Goal: Task Accomplishment & Management: Manage account settings

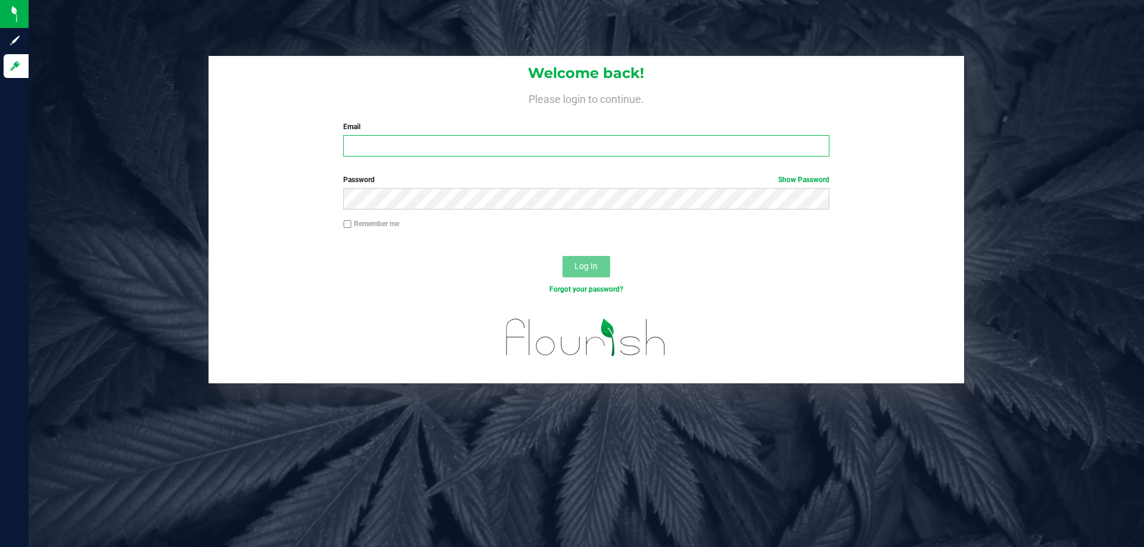
click at [566, 155] on input "Email" at bounding box center [585, 145] width 485 height 21
type input "amazadiegogonzalez@liveparallel.com"
click at [562, 256] on button "Log In" at bounding box center [586, 266] width 48 height 21
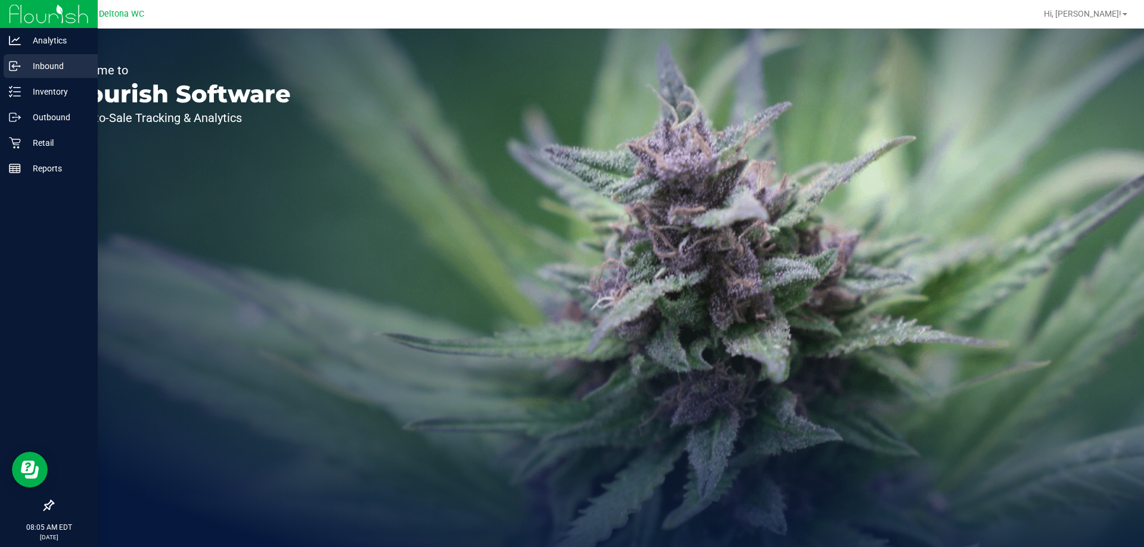
click at [3, 71] on link "Inbound" at bounding box center [49, 67] width 98 height 26
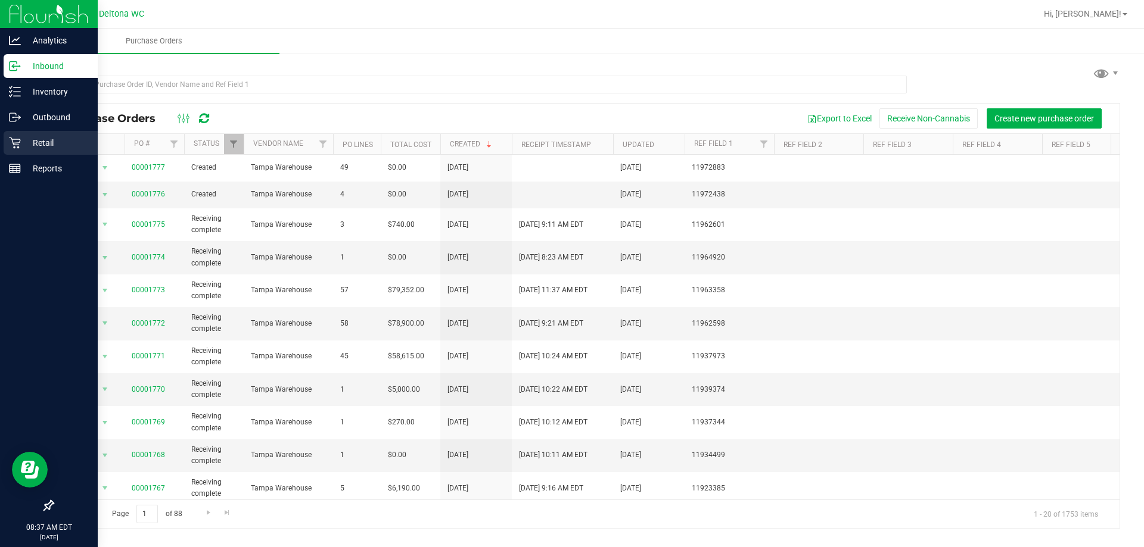
click at [14, 148] on icon at bounding box center [14, 143] width 11 height 11
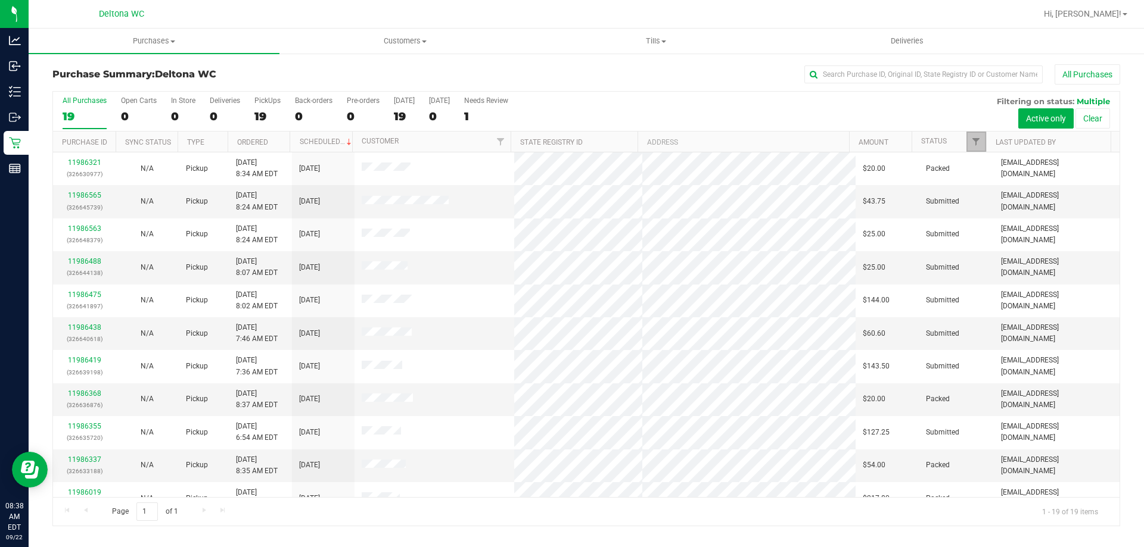
click at [968, 132] on link "Filter" at bounding box center [976, 142] width 20 height 20
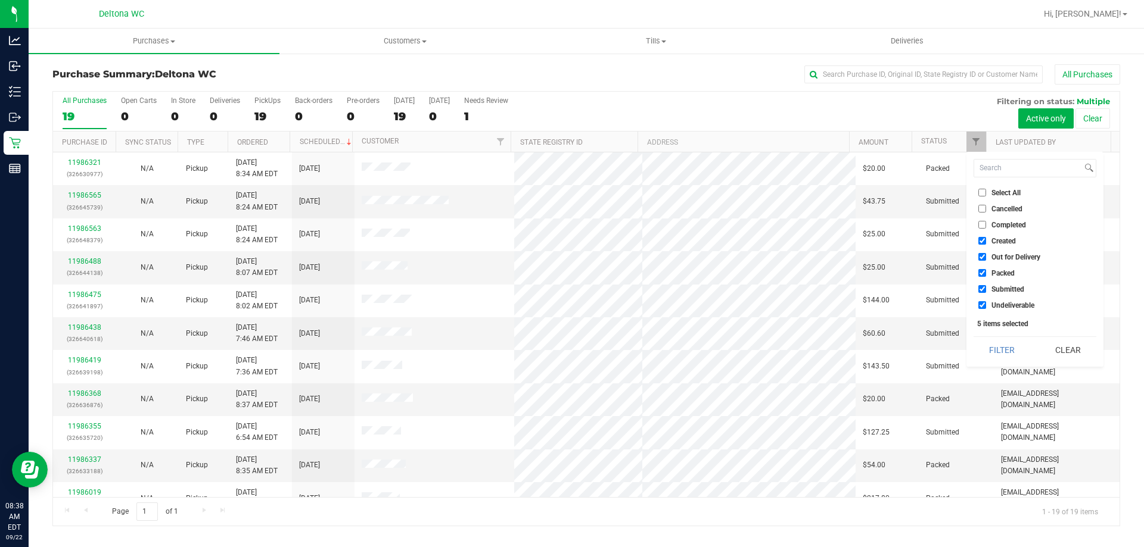
click at [998, 193] on span "Select All" at bounding box center [1005, 192] width 29 height 7
click at [986, 193] on input "Select All" at bounding box center [982, 193] width 8 height 8
checkbox input "true"
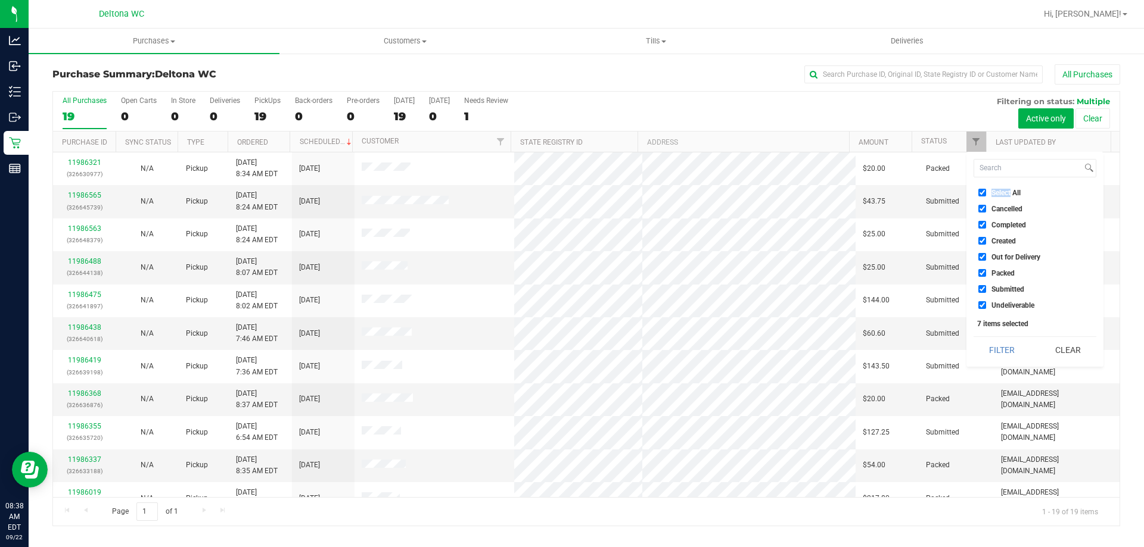
click at [998, 193] on span "Select All" at bounding box center [1005, 192] width 29 height 7
click at [986, 193] on input "Select All" at bounding box center [982, 193] width 8 height 8
checkbox input "false"
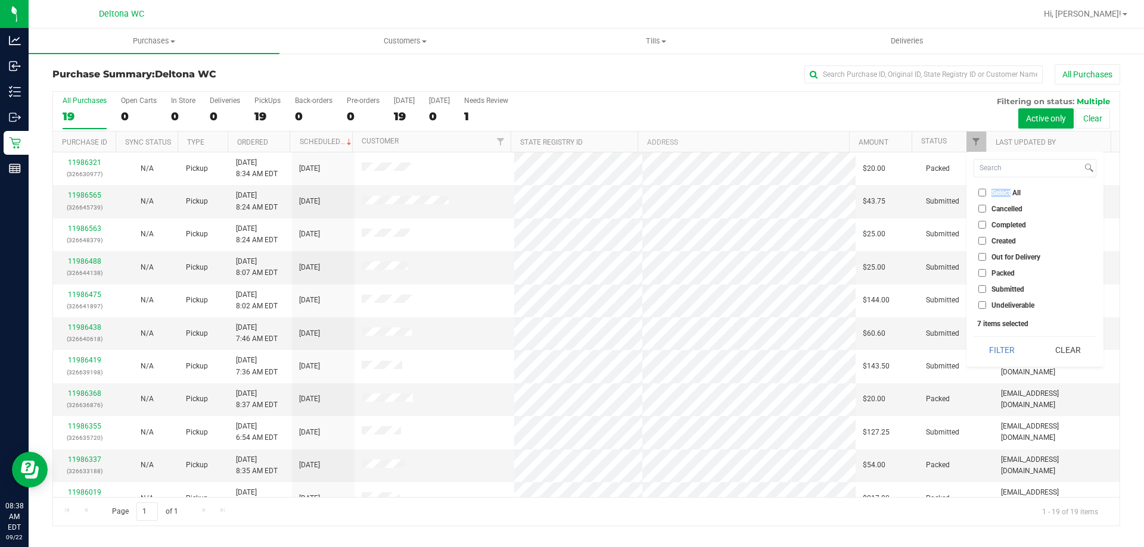
checkbox input "false"
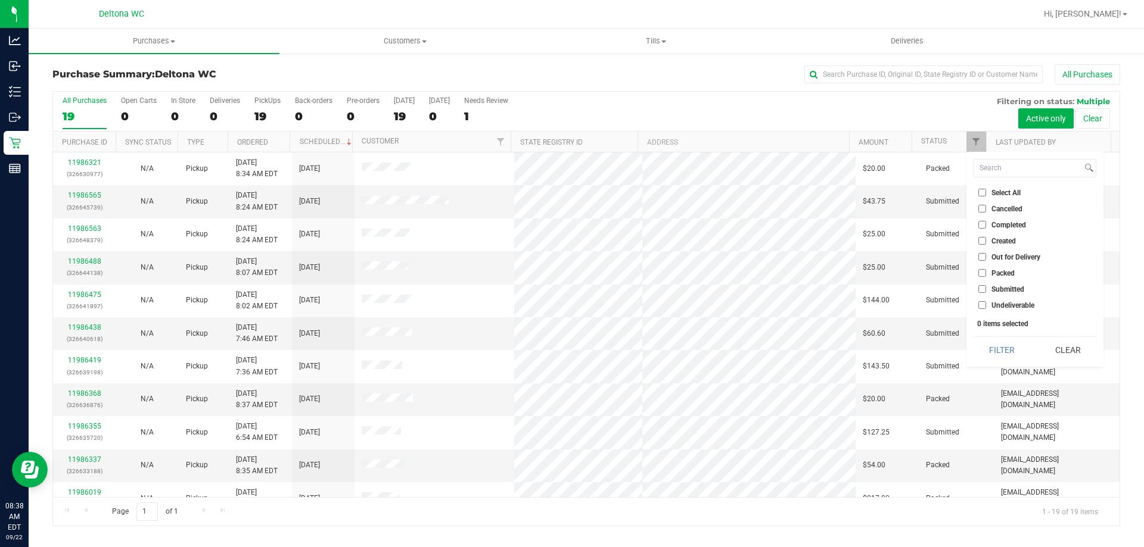
click at [1004, 286] on span "Submitted" at bounding box center [1007, 289] width 33 height 7
click at [986, 285] on input "Submitted" at bounding box center [982, 289] width 8 height 8
checkbox input "true"
click at [1006, 335] on div "Select All Cancelled Completed Created Out for Delivery Packed Submitted Undeli…" at bounding box center [1034, 259] width 137 height 215
click at [1006, 341] on button "Filter" at bounding box center [1001, 350] width 57 height 26
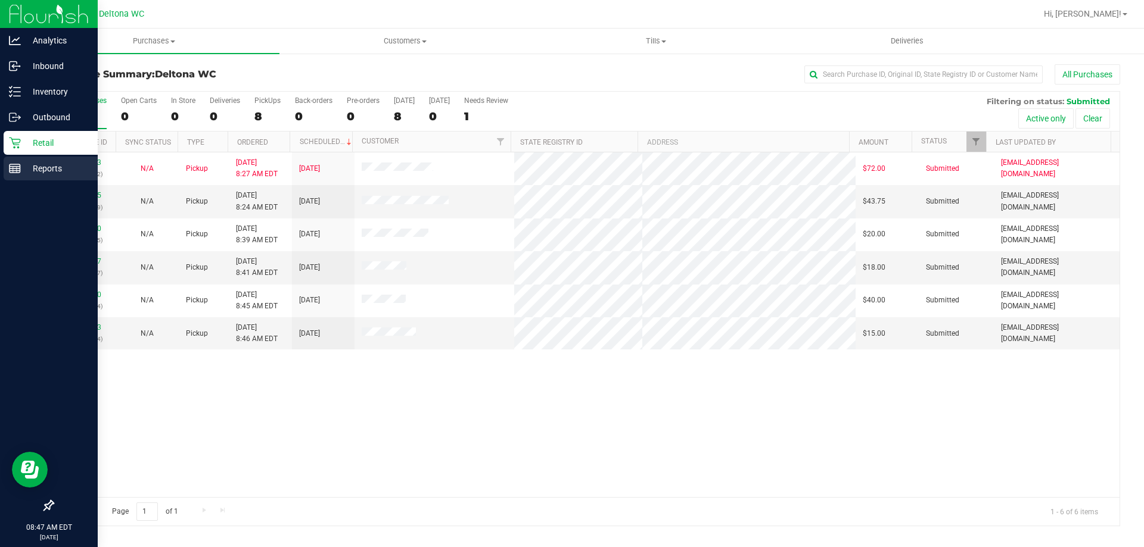
click at [23, 172] on p "Reports" at bounding box center [56, 168] width 71 height 14
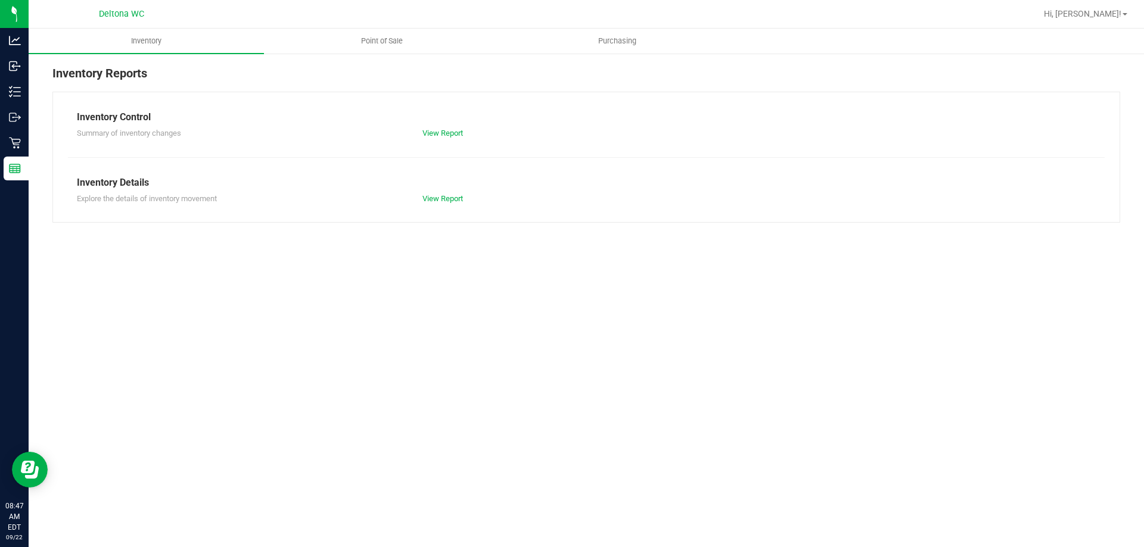
click at [612, 54] on reports "Inventory Point of Sale Purchasing Inventory Reports Inventory Control Summary …" at bounding box center [586, 132] width 1115 height 206
click at [616, 37] on span "Purchasing" at bounding box center [617, 41] width 70 height 11
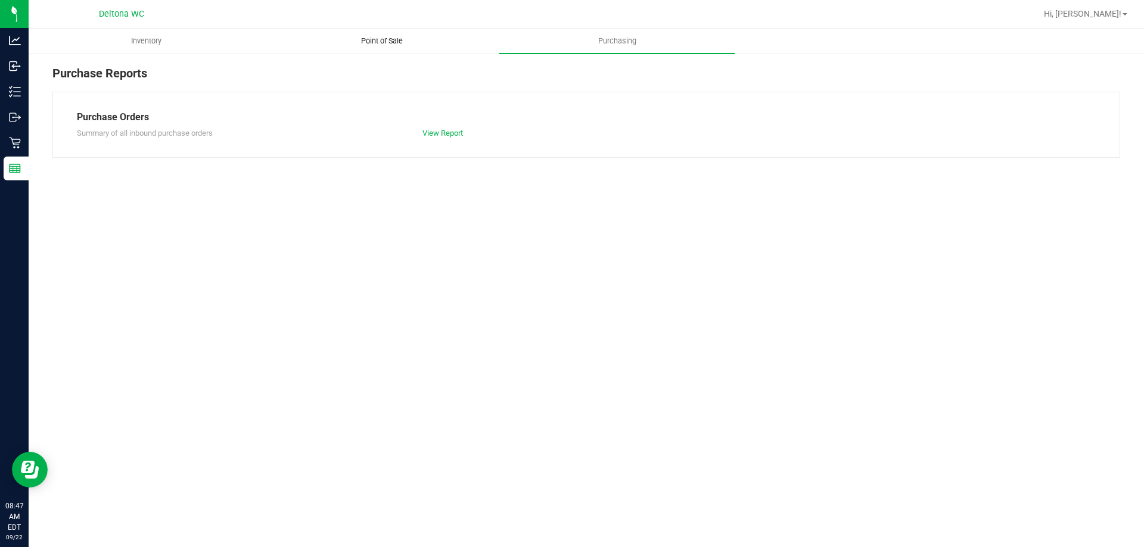
click at [391, 46] on uib-tab-heading "Point of Sale" at bounding box center [381, 41] width 234 height 24
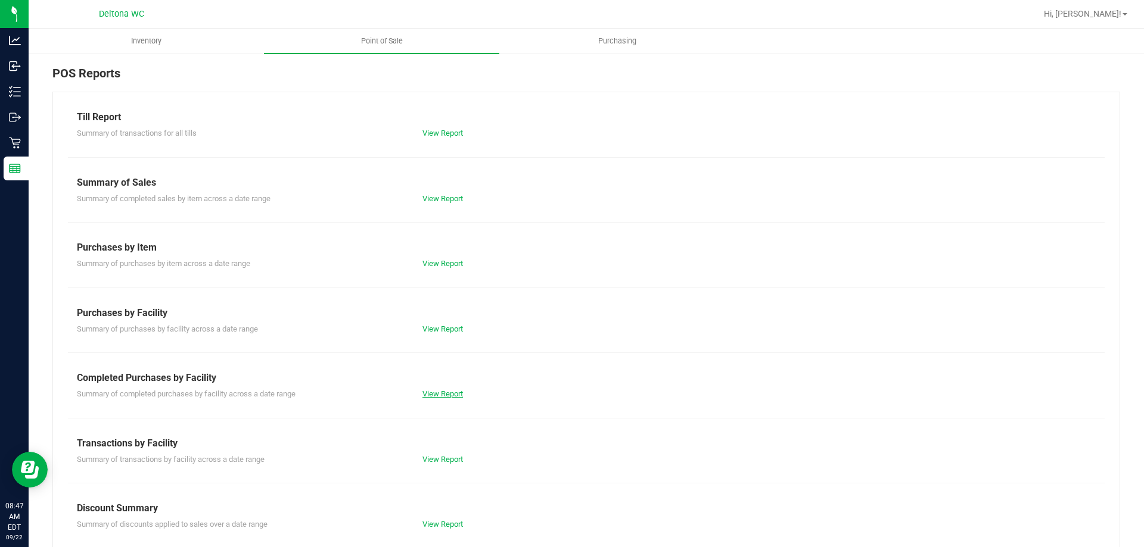
click at [455, 394] on link "View Report" at bounding box center [442, 394] width 41 height 9
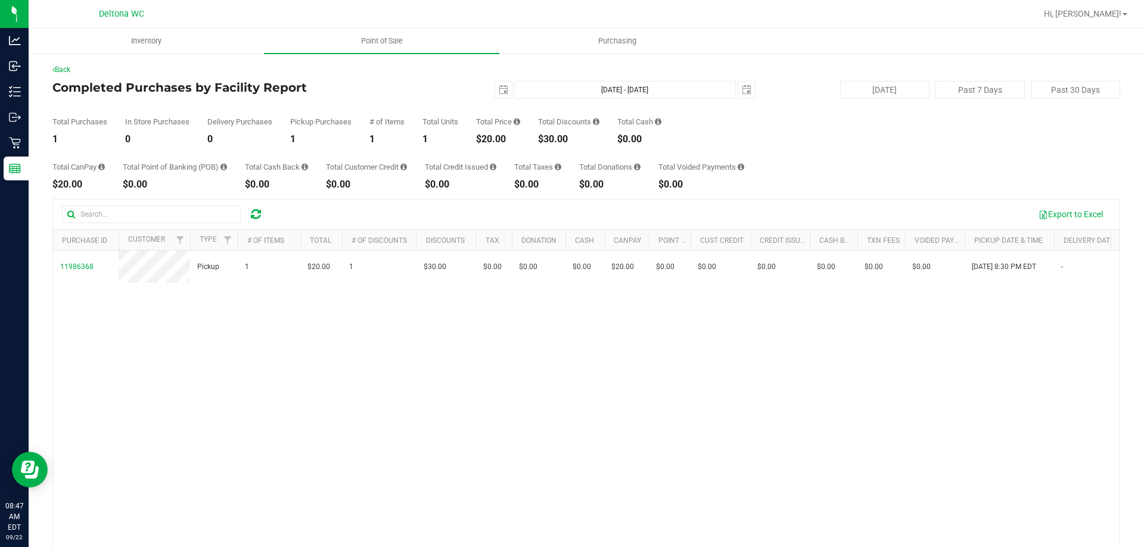
click at [582, 332] on div "11986368 Pickup 1 $20.00 1 $30.00 $0.00 $0.00 $0.00 $0.00 $20.00 $0.00 $0.00 $0…" at bounding box center [586, 423] width 1066 height 345
click at [499, 85] on span "select" at bounding box center [504, 90] width 10 height 10
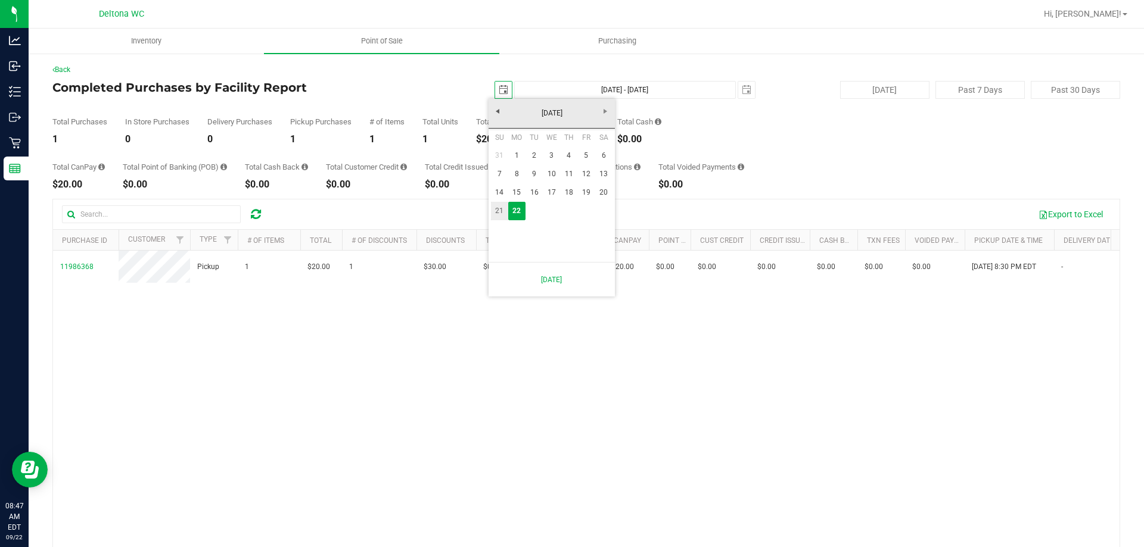
click at [499, 208] on link "21" at bounding box center [499, 211] width 17 height 18
type input "2025-09-21"
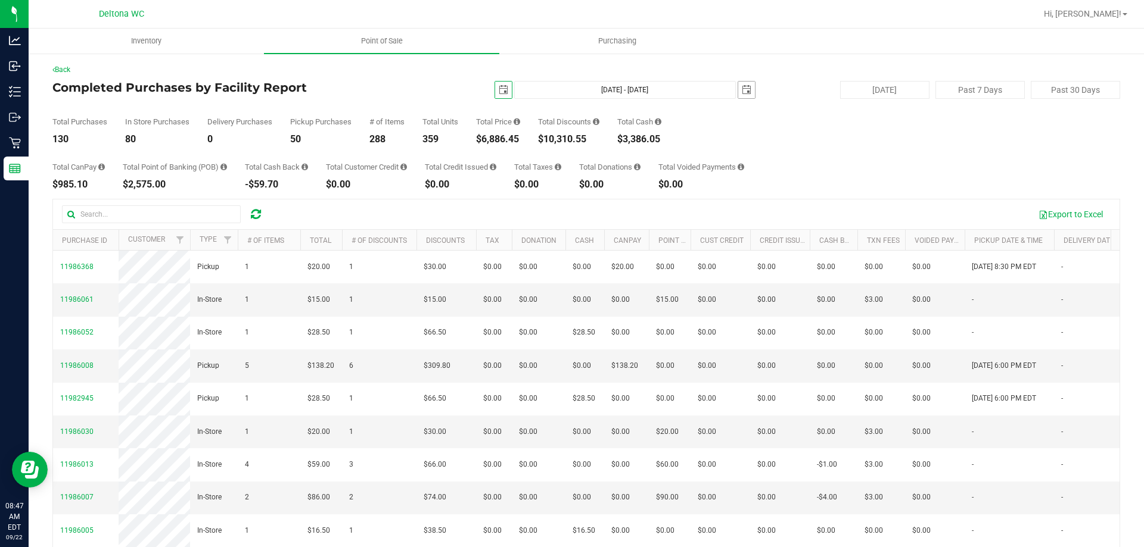
click at [742, 87] on span "select" at bounding box center [747, 90] width 10 height 10
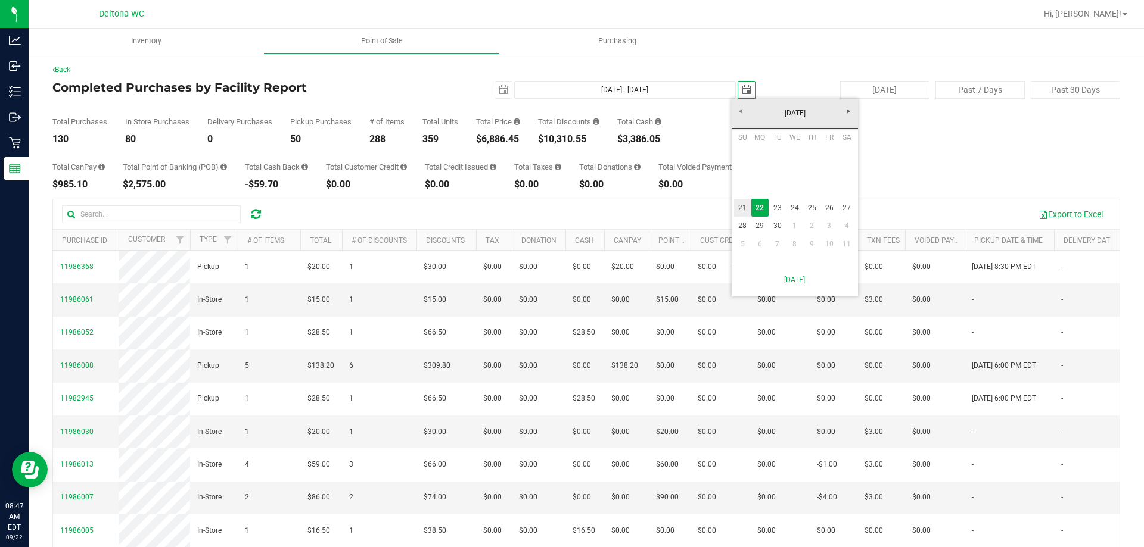
click at [739, 205] on link "21" at bounding box center [742, 208] width 17 height 18
type input "Sep 21, 2025 - Sep 21, 2025"
type input "2025-09-21"
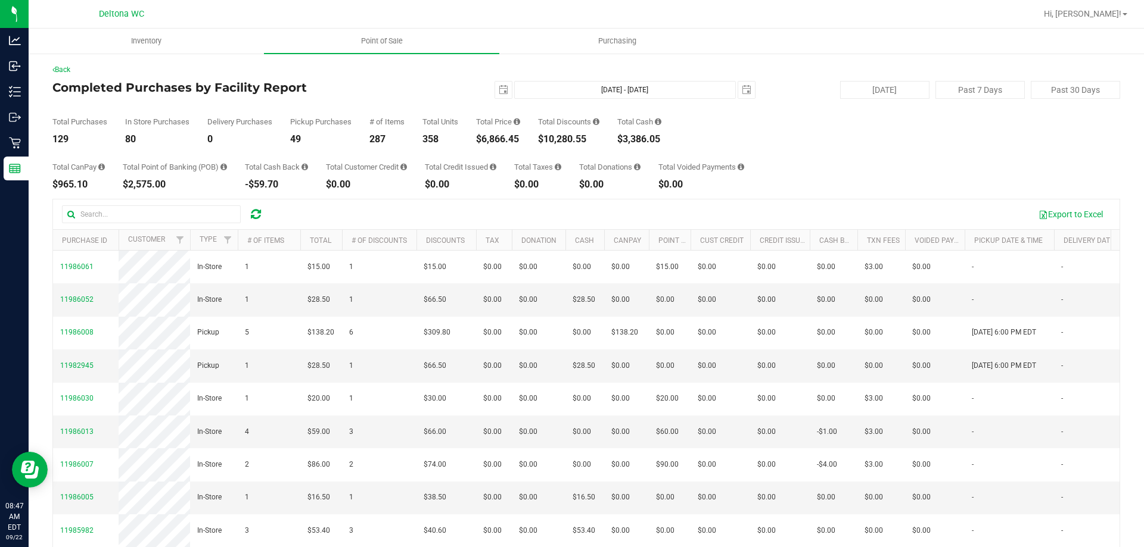
click at [439, 137] on div "358" at bounding box center [440, 140] width 36 height 10
drag, startPoint x: 440, startPoint y: 137, endPoint x: 429, endPoint y: 136, distance: 10.1
click at [429, 136] on div "358" at bounding box center [440, 140] width 36 height 10
copy div "358"
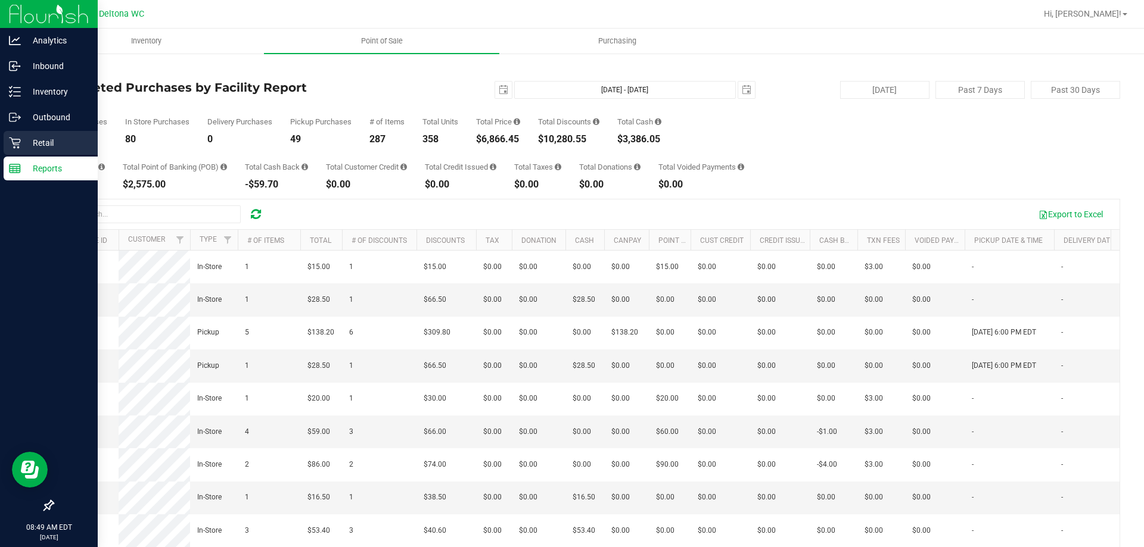
click at [45, 141] on p "Retail" at bounding box center [56, 143] width 71 height 14
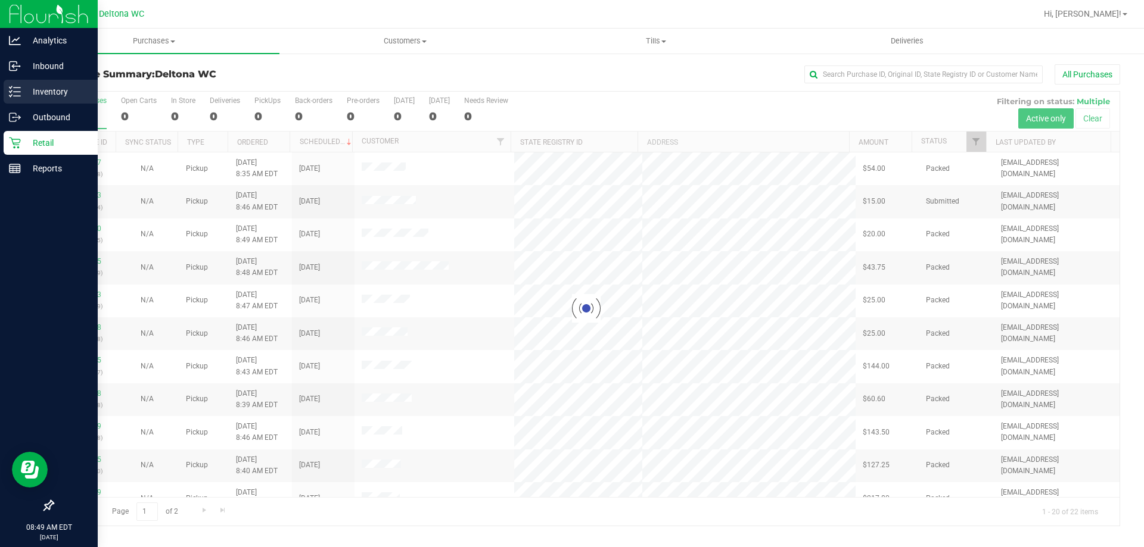
click at [20, 91] on icon at bounding box center [15, 92] width 12 height 12
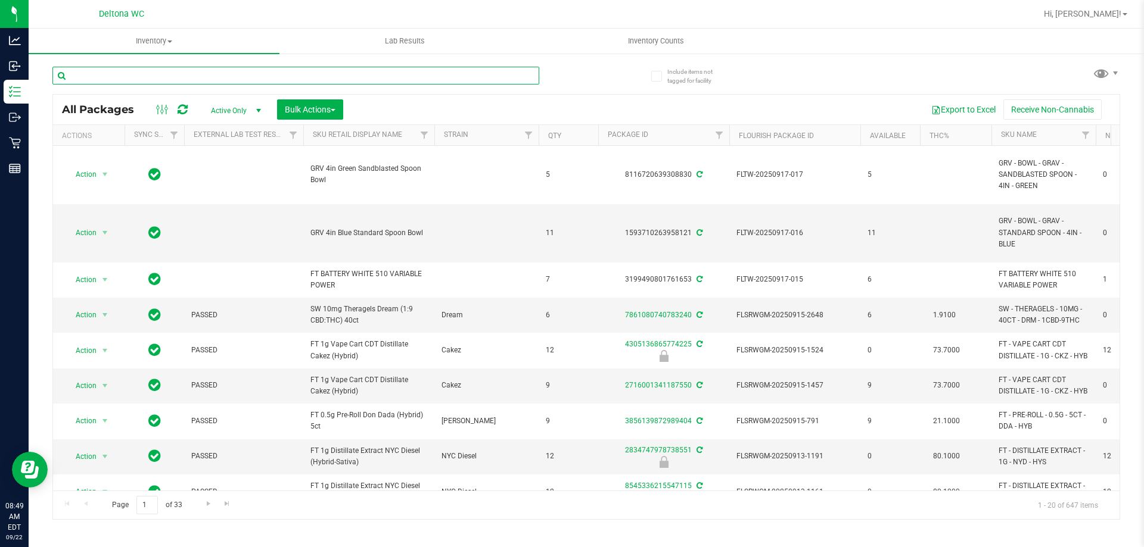
click at [272, 77] on input "text" at bounding box center [295, 76] width 487 height 18
type input "3231942958384568"
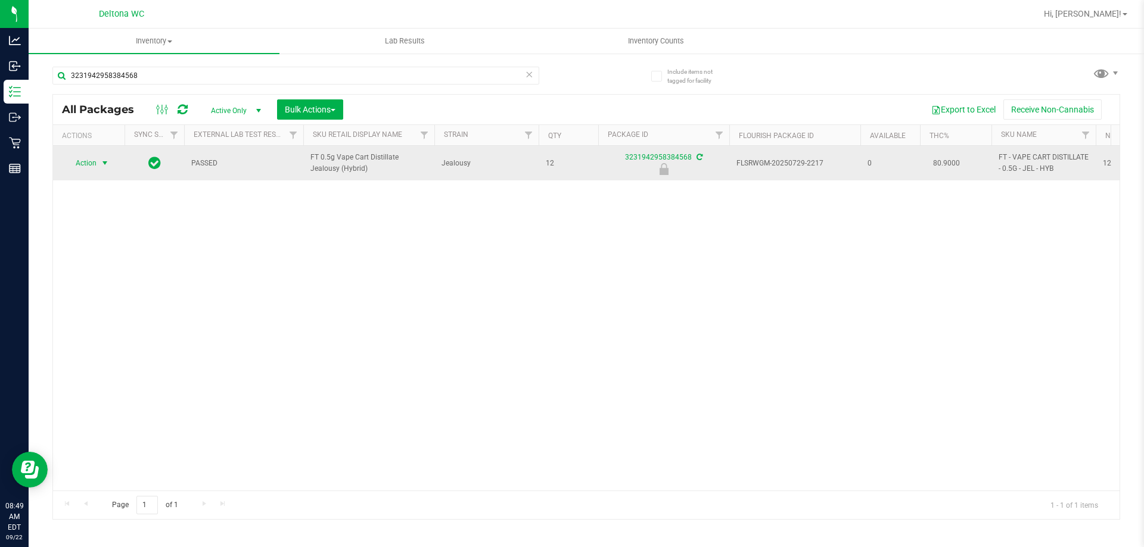
click at [107, 169] on span "select" at bounding box center [105, 163] width 15 height 17
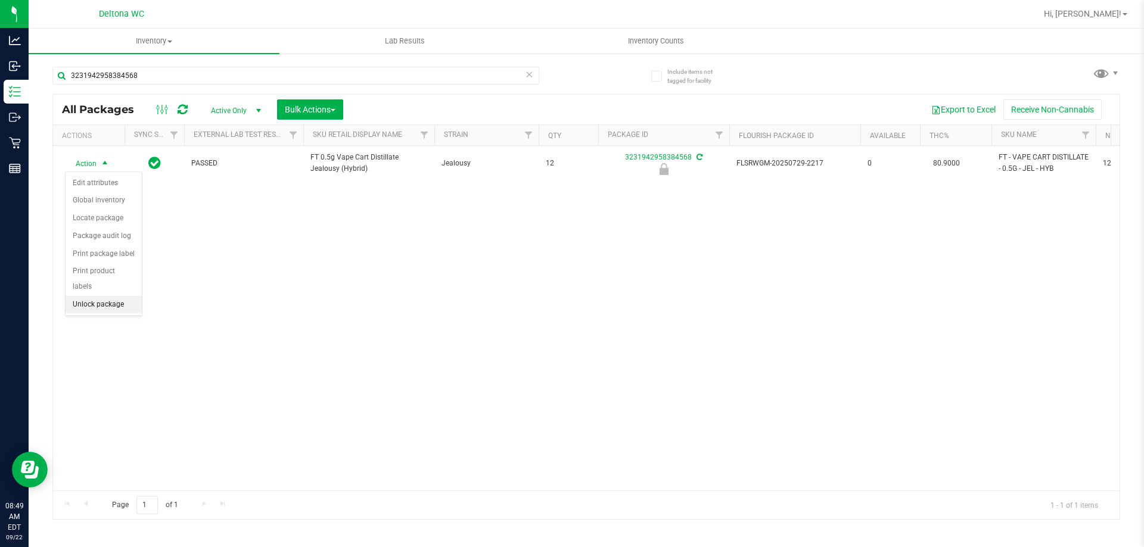
click at [91, 296] on li "Unlock package" at bounding box center [104, 305] width 76 height 18
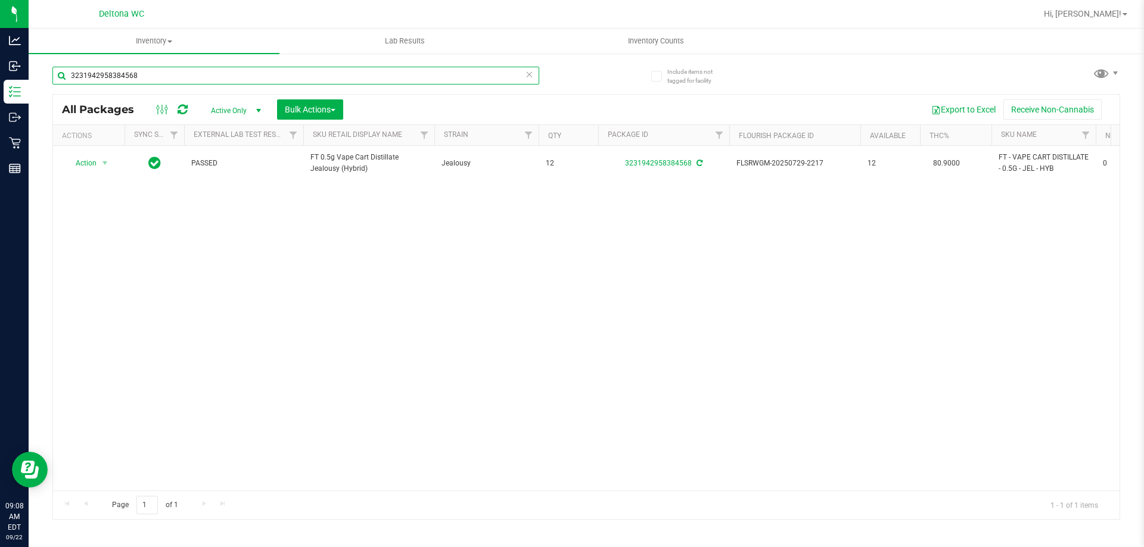
click at [129, 73] on input "3231942958384568" at bounding box center [295, 76] width 487 height 18
type input "wzl"
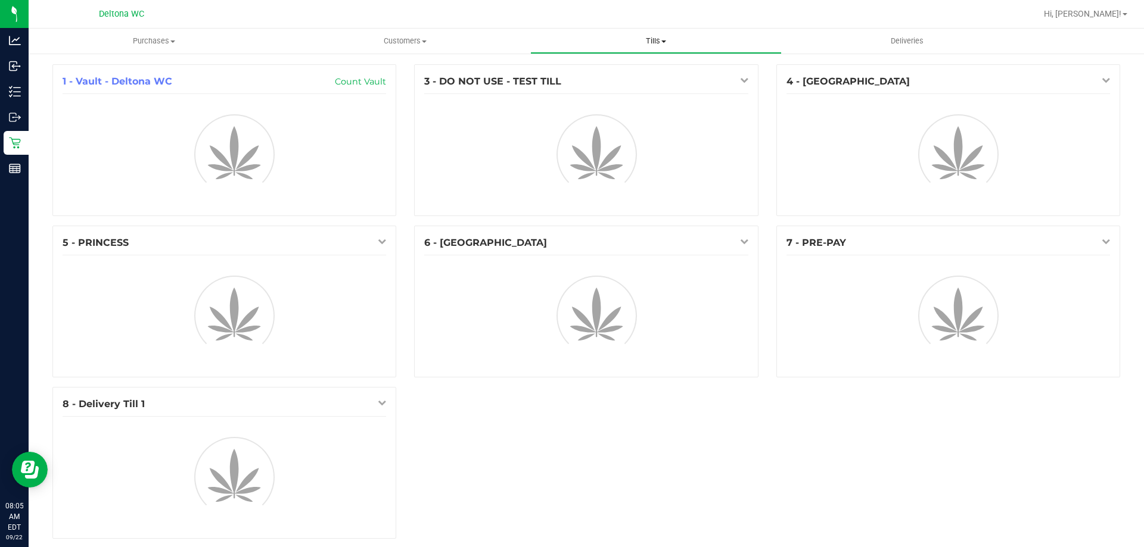
click at [662, 41] on span at bounding box center [663, 42] width 5 height 2
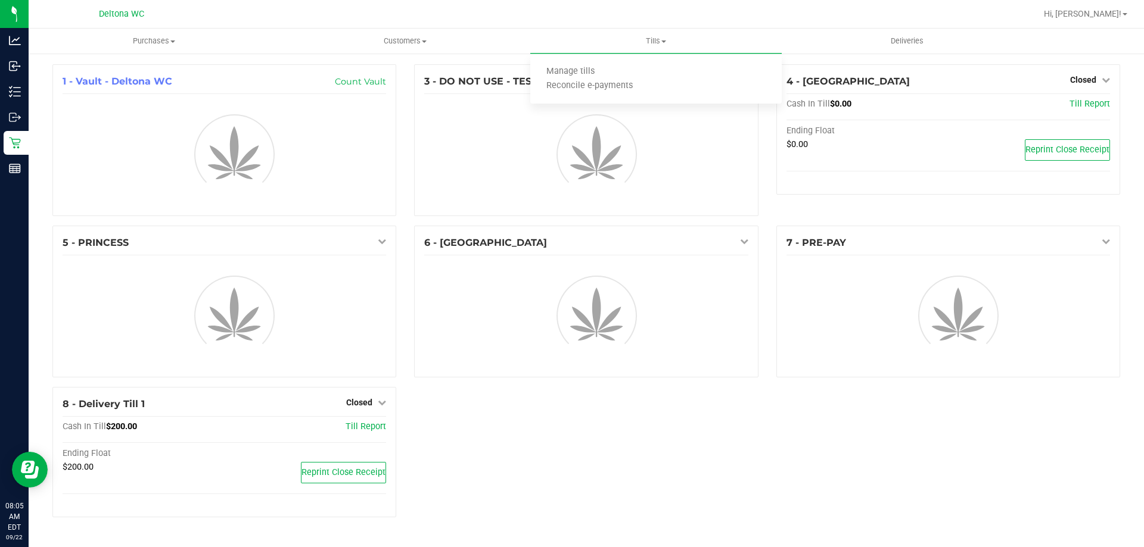
drag, startPoint x: 544, startPoint y: 21, endPoint x: 466, endPoint y: 0, distance: 81.5
click at [540, 20] on div at bounding box center [624, 13] width 823 height 23
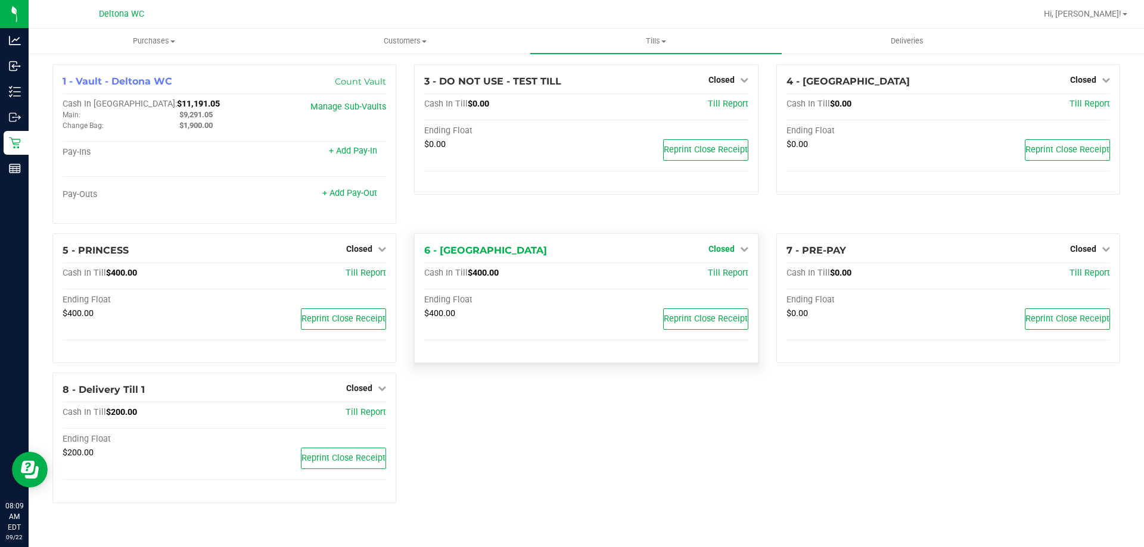
click at [746, 251] on icon at bounding box center [744, 249] width 8 height 8
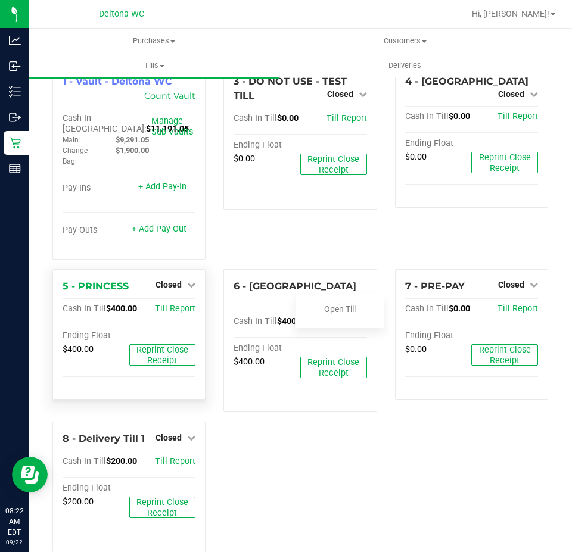
click at [167, 281] on div "Closed" at bounding box center [175, 285] width 40 height 14
click at [183, 289] on link "Closed" at bounding box center [175, 285] width 40 height 10
click at [175, 313] on link "Open Till" at bounding box center [168, 309] width 32 height 10
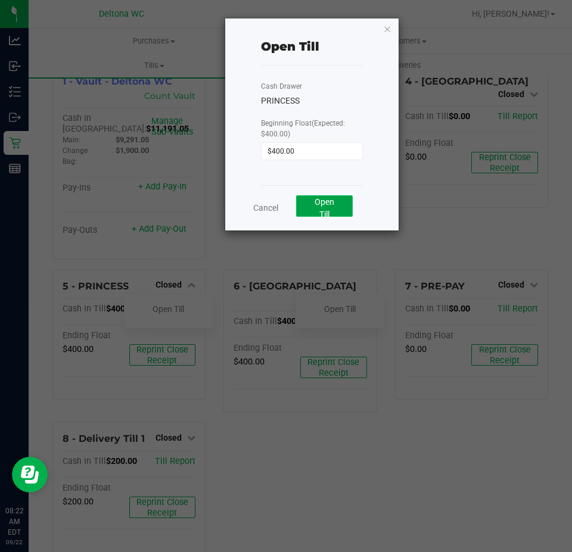
click at [316, 208] on button "Open Till" at bounding box center [324, 205] width 57 height 21
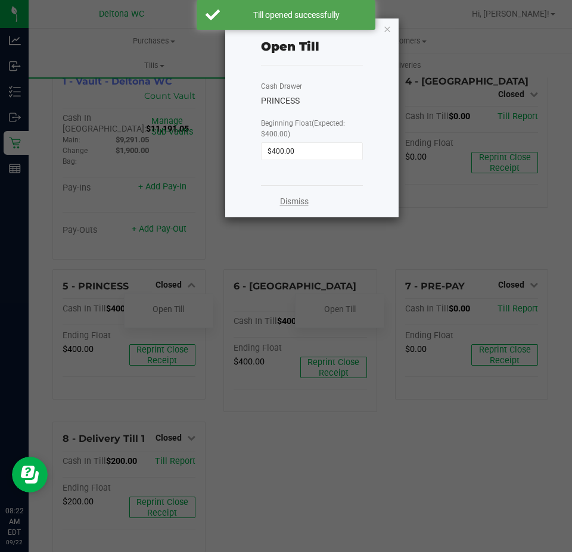
click at [299, 201] on link "Dismiss" at bounding box center [294, 201] width 29 height 13
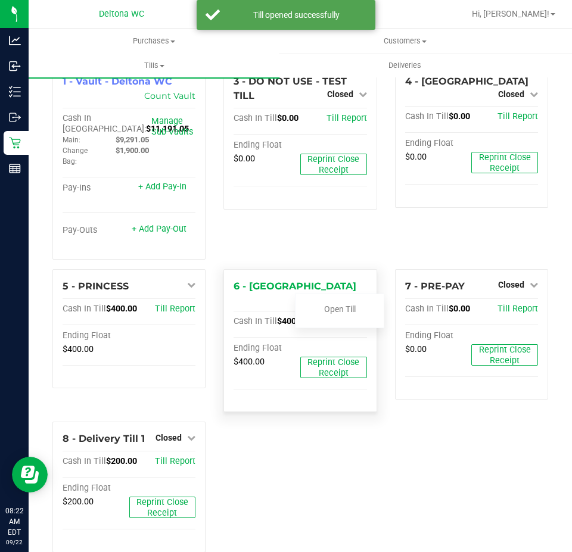
click at [350, 292] on div "Closed" at bounding box center [347, 299] width 40 height 14
click at [350, 307] on link "Open Till" at bounding box center [340, 309] width 32 height 10
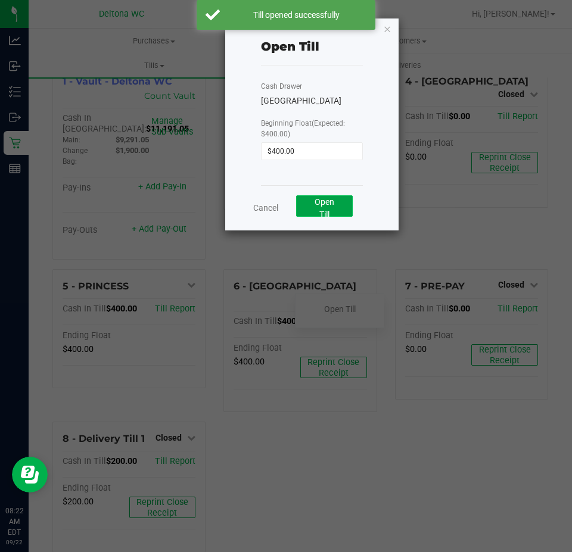
click at [337, 204] on button "Open Till" at bounding box center [324, 205] width 57 height 21
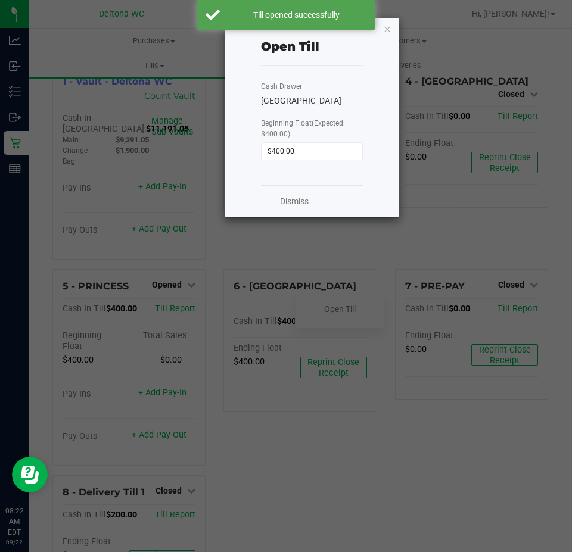
click at [298, 200] on link "Dismiss" at bounding box center [294, 201] width 29 height 13
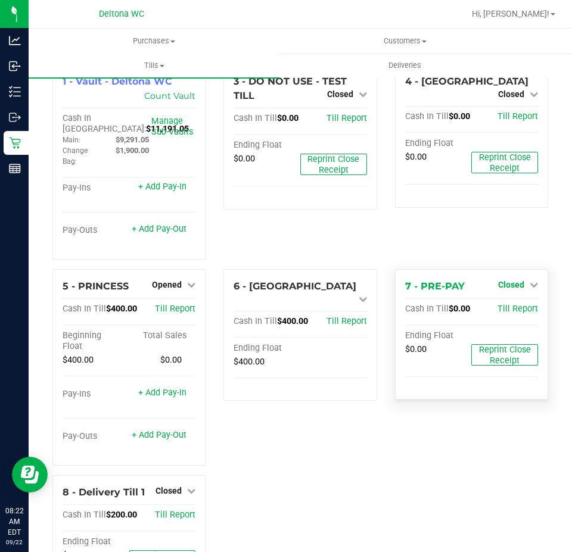
click at [519, 284] on link "Closed" at bounding box center [518, 285] width 40 height 10
click at [507, 308] on link "Open Till" at bounding box center [511, 309] width 32 height 10
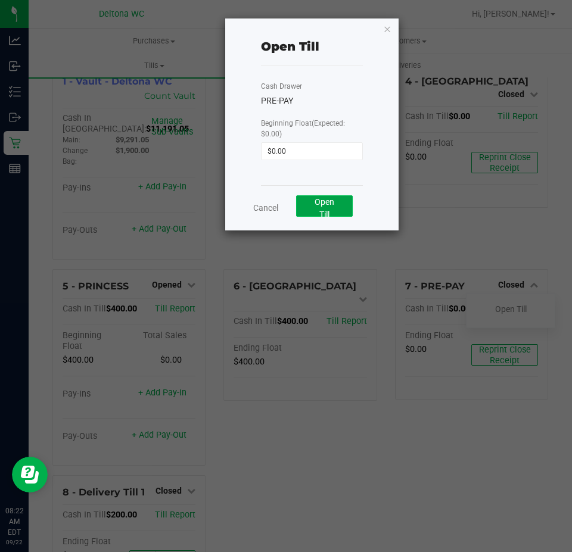
click at [327, 204] on span "Open Till" at bounding box center [324, 208] width 20 height 22
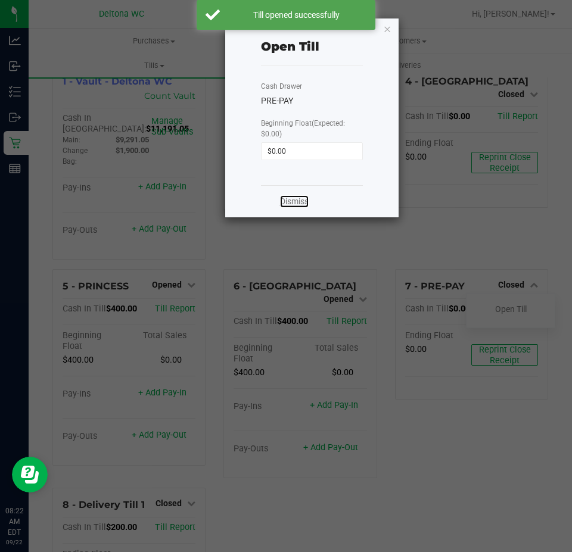
click at [301, 196] on link "Dismiss" at bounding box center [294, 201] width 29 height 13
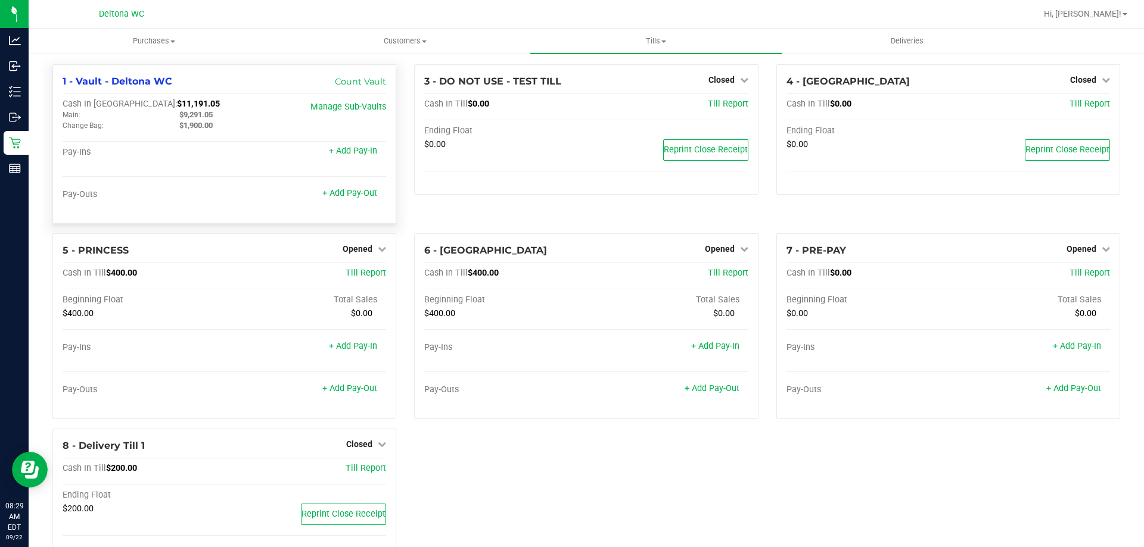
click at [261, 216] on div "1 - Vault - Deltona WC Count Vault Cash In Vault: $11,191.05 Main: $9,291.05 Ch…" at bounding box center [224, 144] width 344 height 160
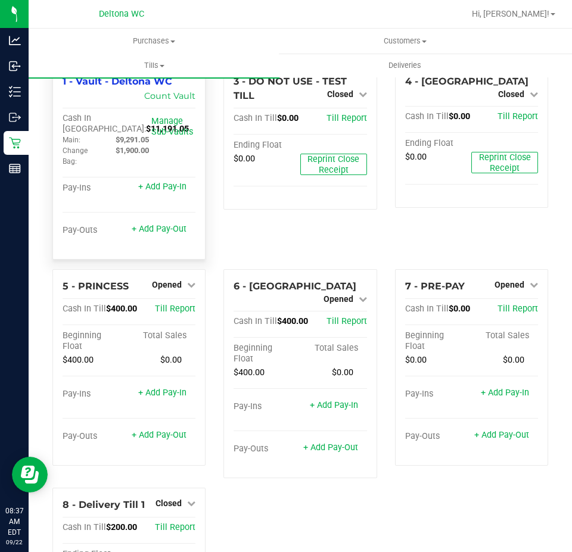
drag, startPoint x: 105, startPoint y: 128, endPoint x: 61, endPoint y: 131, distance: 43.6
click at [61, 131] on div "1 - Vault - Deltona WC Count Vault Cash In Vault: $11,191.05 Main: $9,291.05 Ch…" at bounding box center [128, 161] width 153 height 195
copy span "$11,191.05"
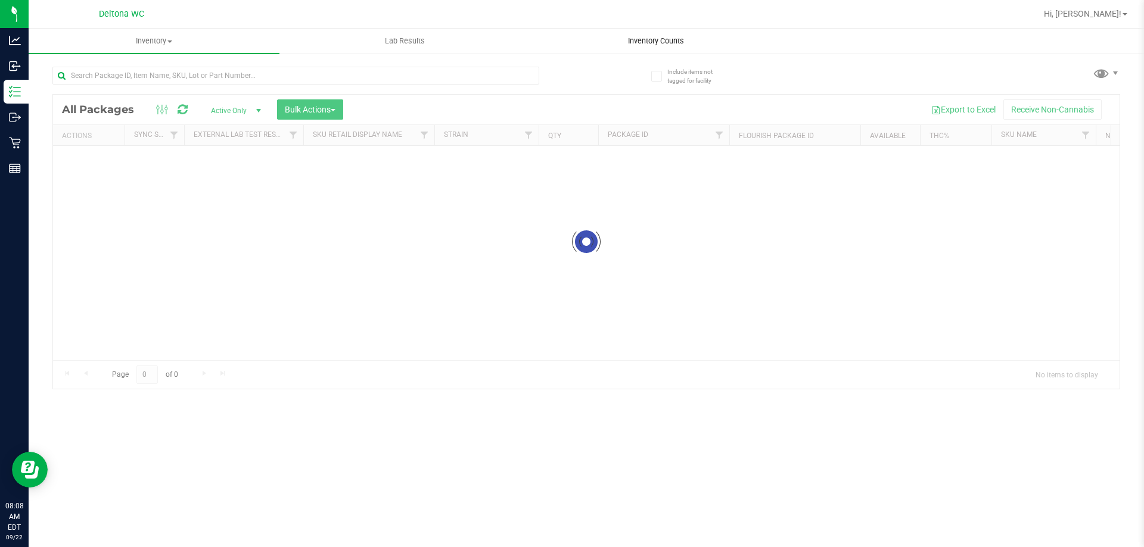
click at [667, 43] on span "Inventory Counts" at bounding box center [656, 41] width 88 height 11
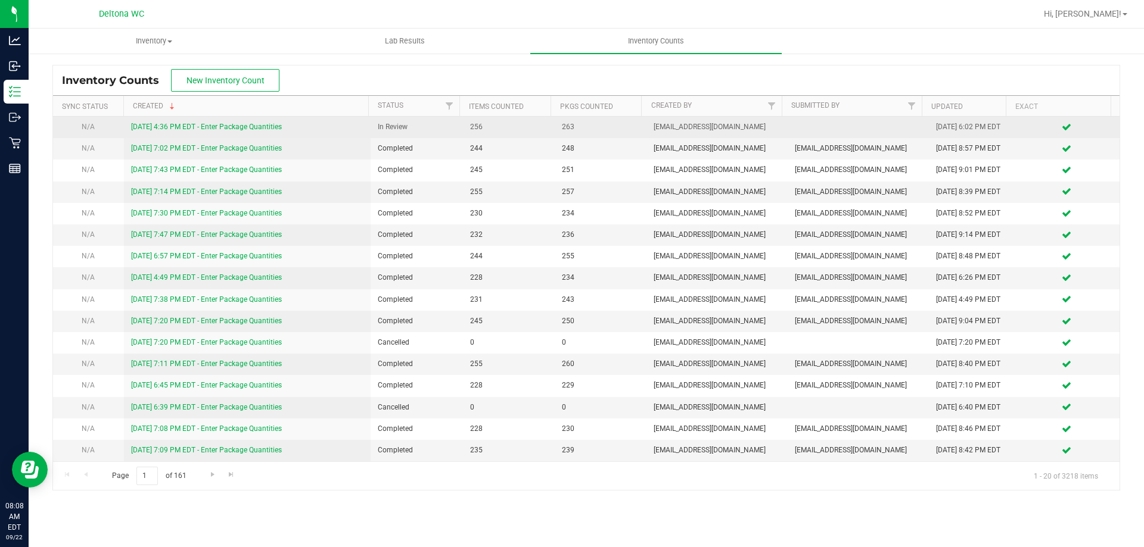
click at [265, 127] on link "[DATE] 4:36 PM EDT - Enter Package Quantities" at bounding box center [206, 127] width 151 height 8
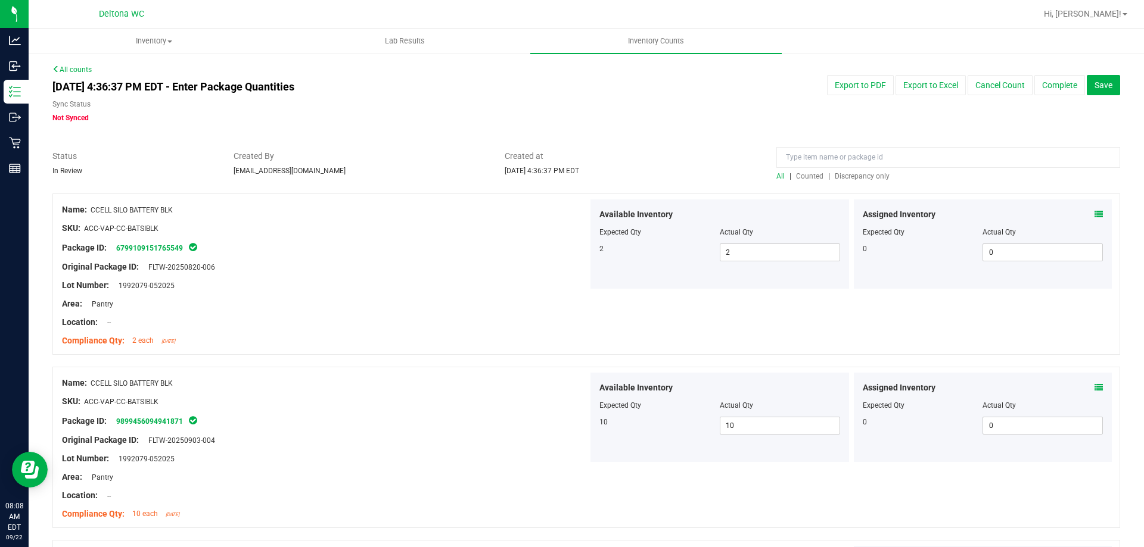
click at [857, 178] on span "Discrepancy only" at bounding box center [861, 176] width 55 height 8
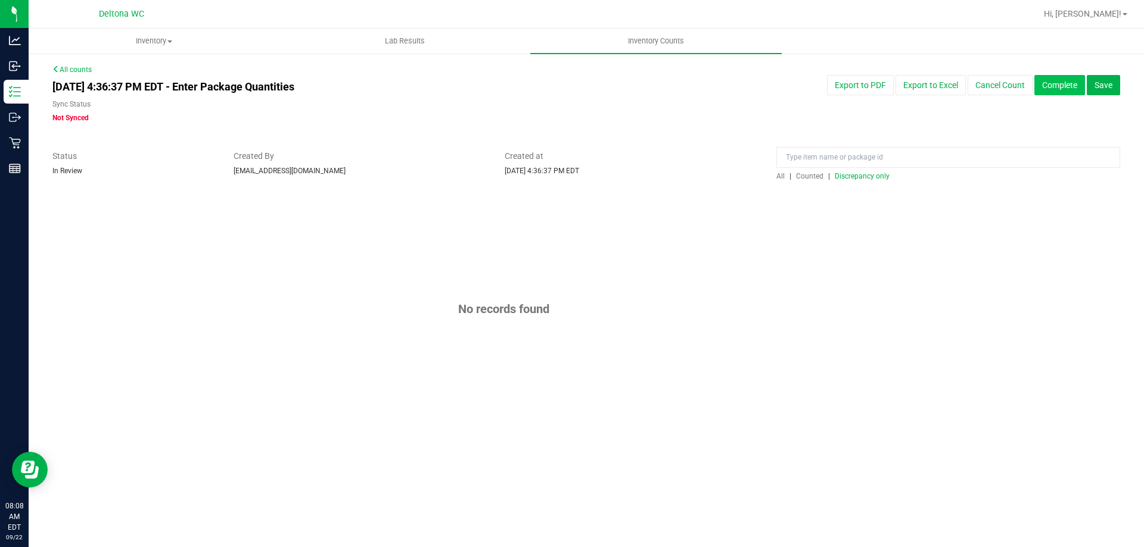
click at [1064, 82] on button "Complete" at bounding box center [1059, 85] width 51 height 20
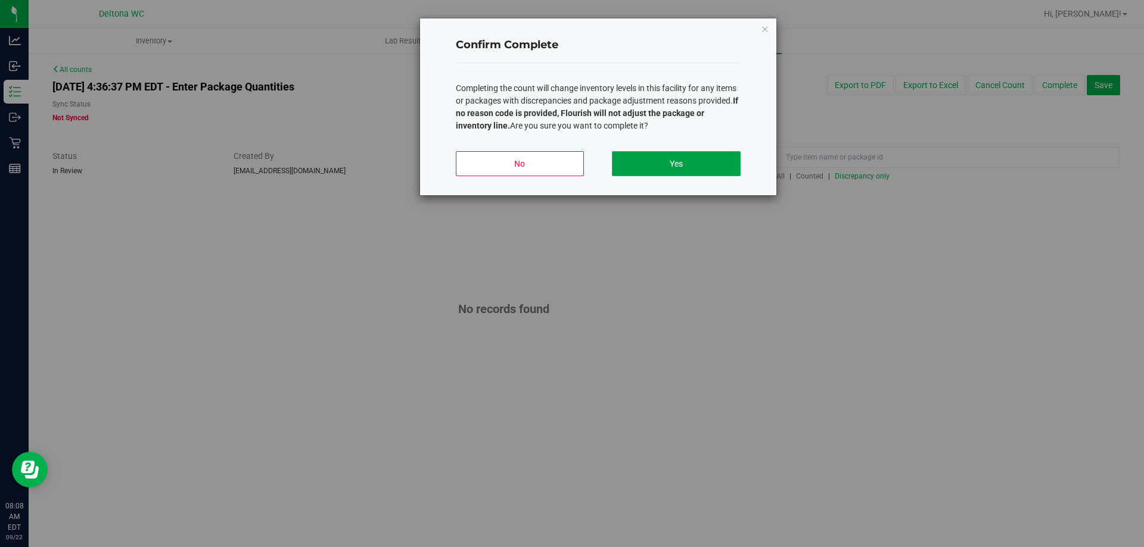
click at [686, 163] on button "Yes" at bounding box center [676, 163] width 128 height 25
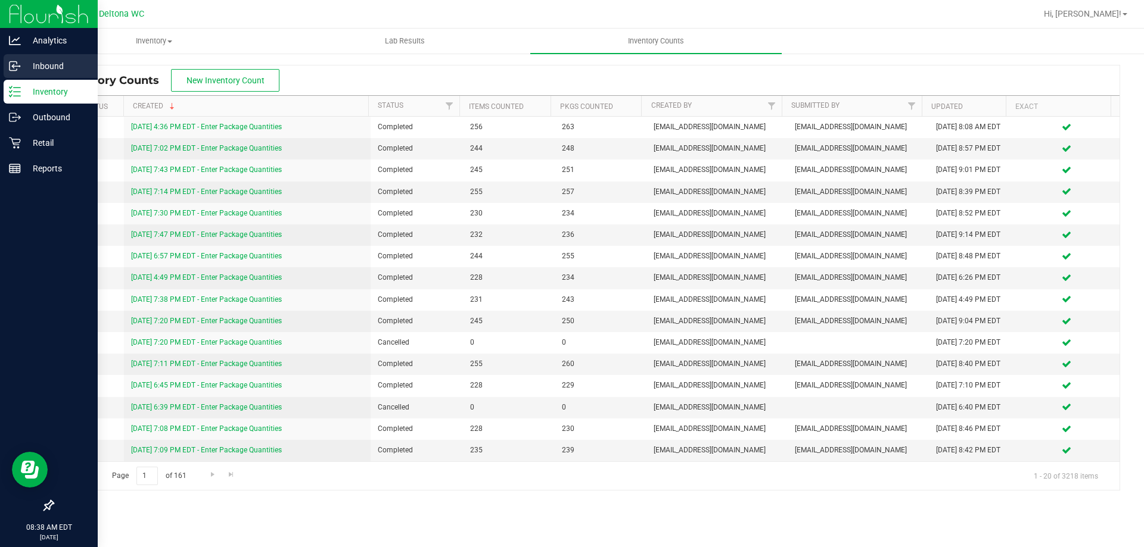
click at [41, 58] on div "Inbound" at bounding box center [51, 66] width 94 height 24
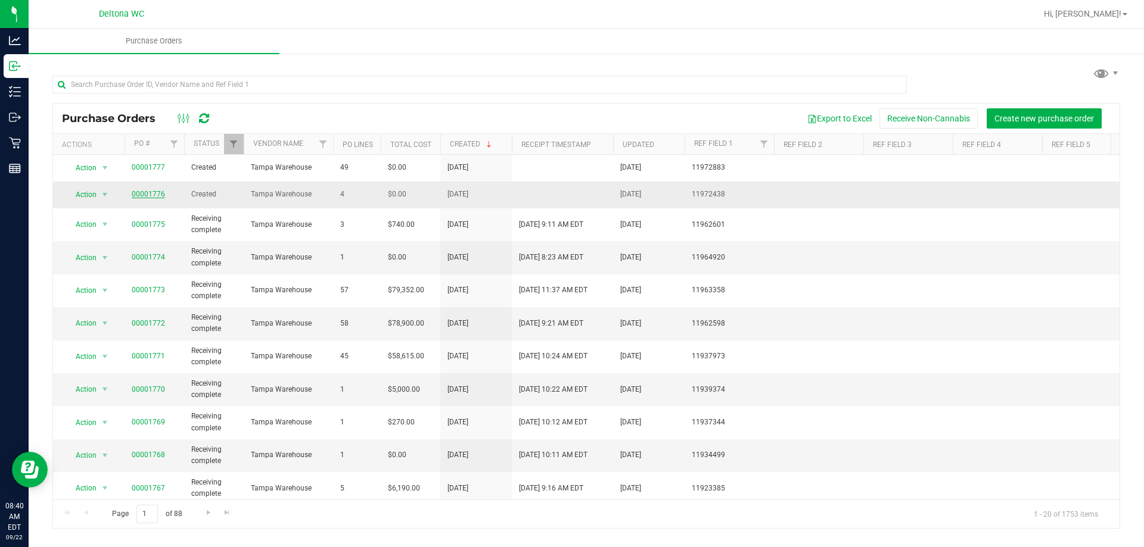
drag, startPoint x: 165, startPoint y: 192, endPoint x: 146, endPoint y: 195, distance: 19.4
click at [147, 194] on span "00001776" at bounding box center [154, 194] width 45 height 11
copy link "1776"
click at [219, 82] on input "text" at bounding box center [479, 85] width 854 height 18
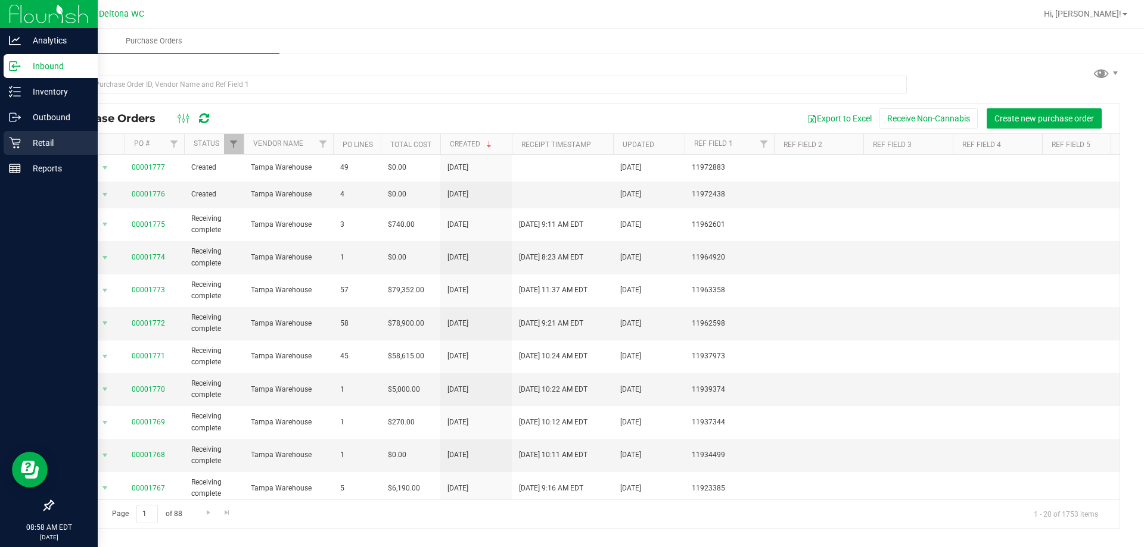
click at [17, 144] on icon at bounding box center [15, 143] width 12 height 12
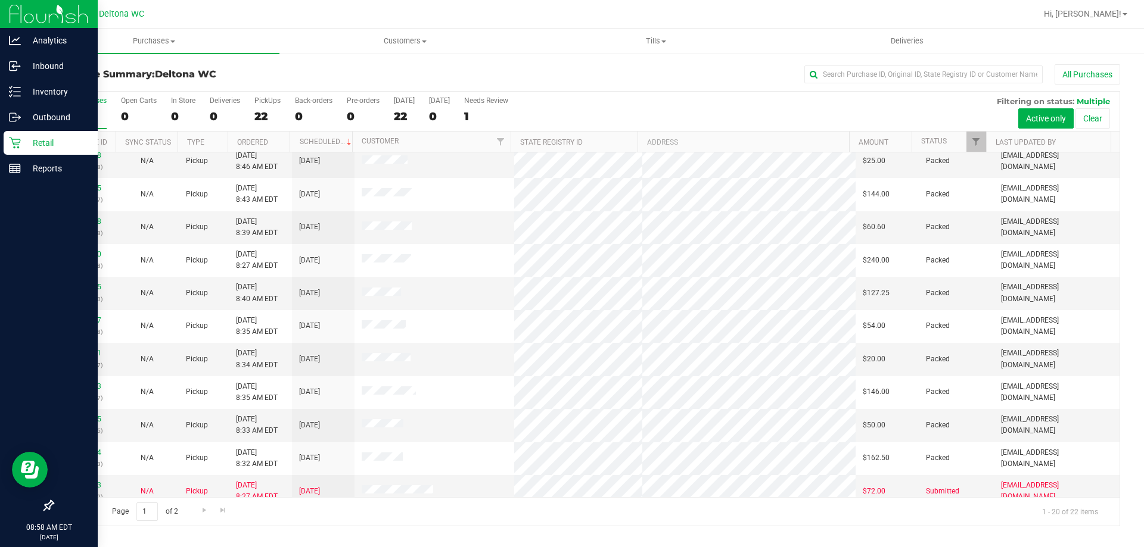
scroll to position [314, 0]
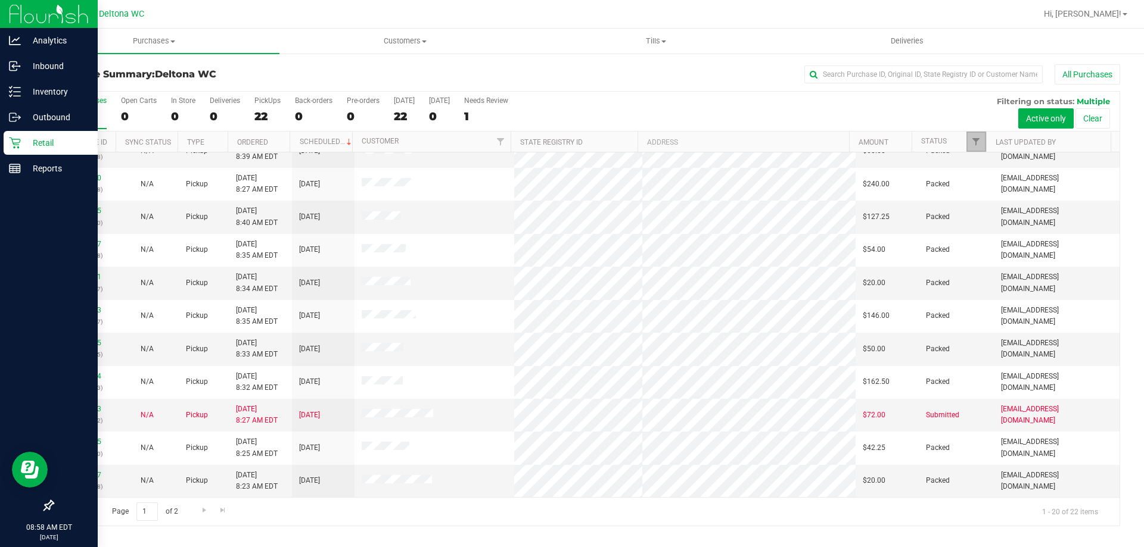
click at [967, 141] on link "Filter" at bounding box center [976, 142] width 20 height 20
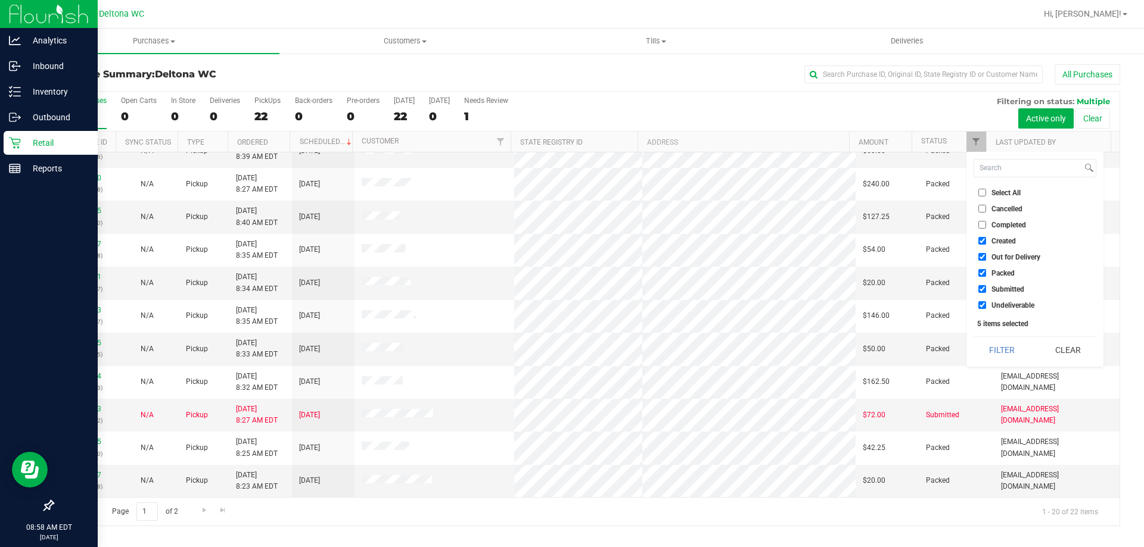
click at [998, 189] on span "Select All" at bounding box center [1005, 192] width 29 height 7
click at [986, 189] on input "Select All" at bounding box center [982, 193] width 8 height 8
checkbox input "true"
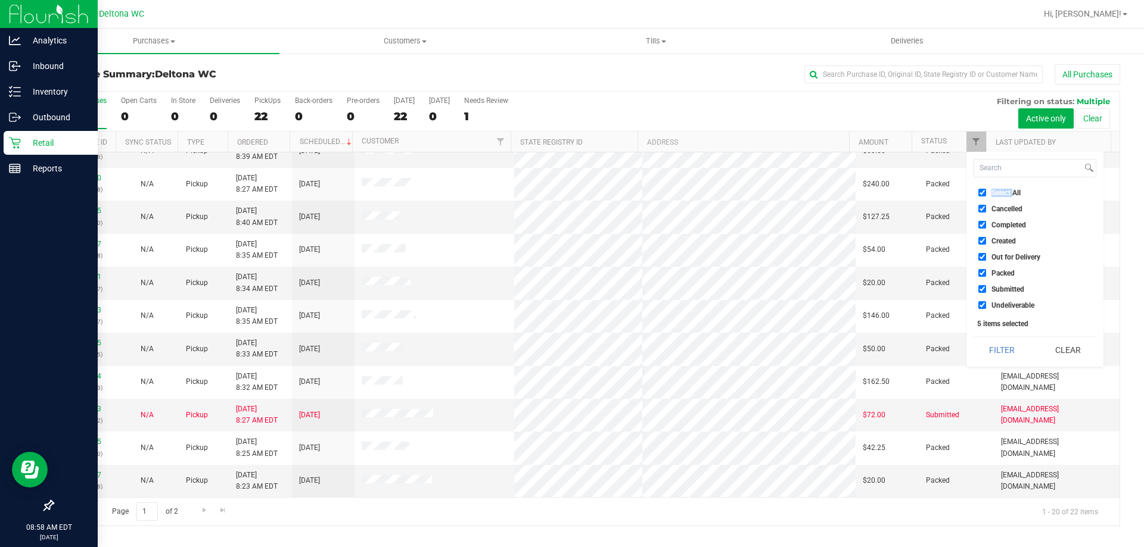
click at [998, 189] on span "Select All" at bounding box center [1005, 192] width 29 height 7
click at [986, 189] on input "Select All" at bounding box center [982, 193] width 8 height 8
checkbox input "false"
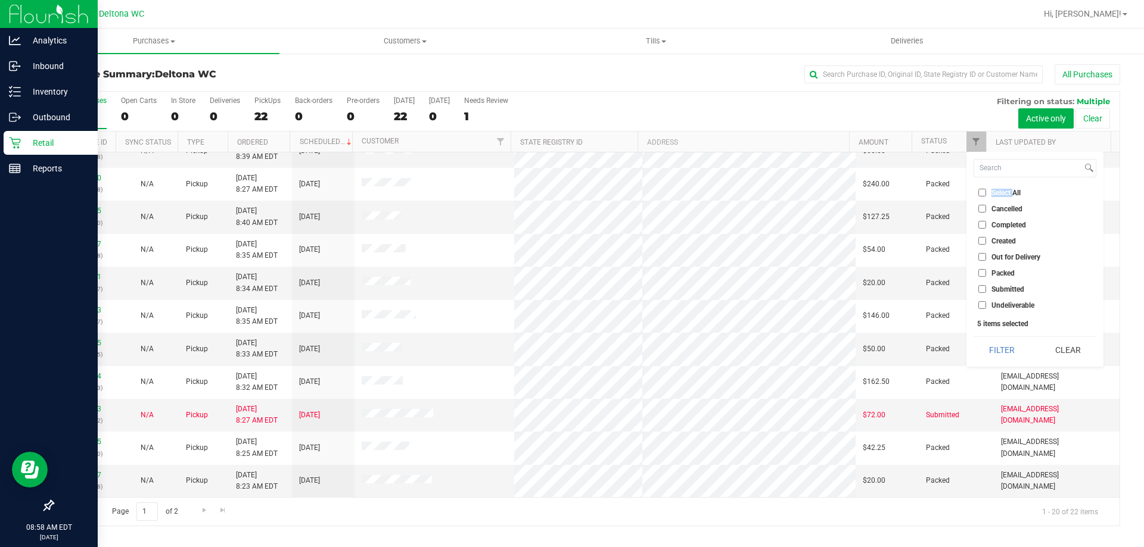
checkbox input "false"
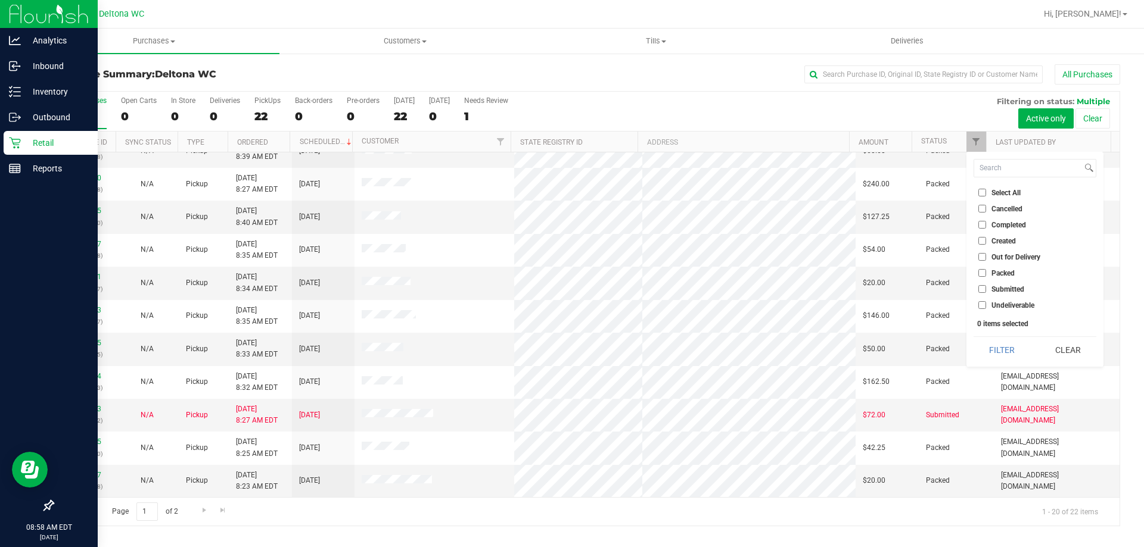
click at [1010, 284] on li "Submitted" at bounding box center [1034, 289] width 123 height 13
click at [1011, 290] on span "Submitted" at bounding box center [1007, 289] width 33 height 7
click at [986, 290] on input "Submitted" at bounding box center [982, 289] width 8 height 8
checkbox input "true"
click at [998, 350] on button "Filter" at bounding box center [1001, 350] width 57 height 26
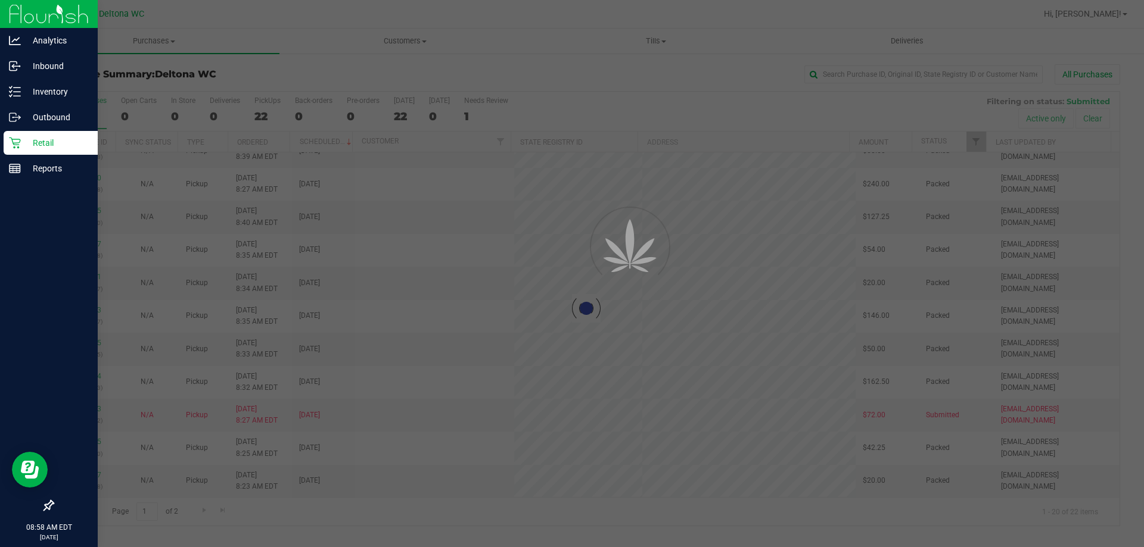
scroll to position [0, 0]
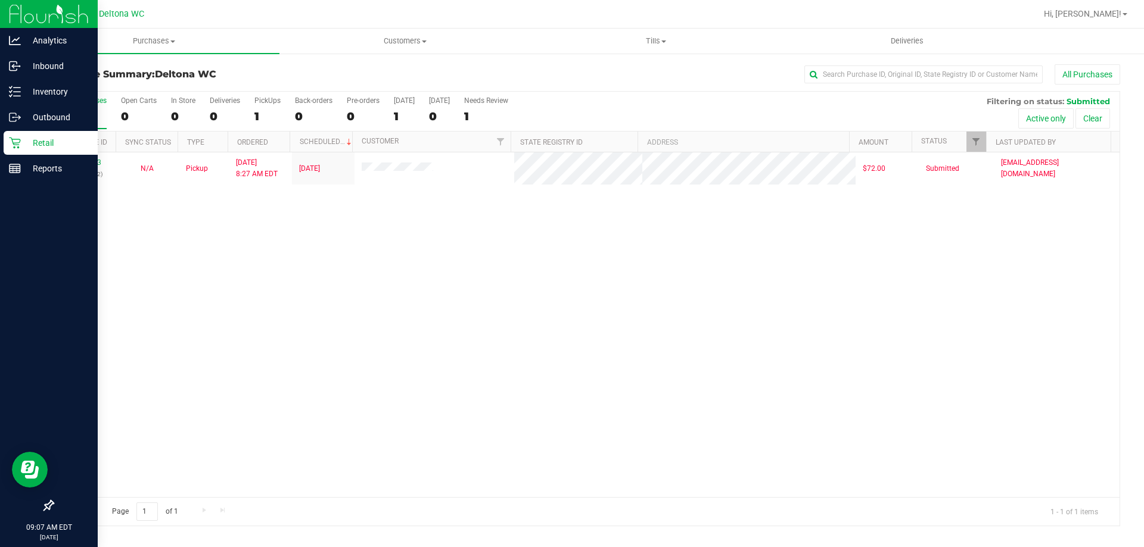
click at [230, 330] on div "11986263 (326605442) N/A Pickup [DATE] 8:27 AM EDT 9/22/2025 $72.00 Submitted […" at bounding box center [586, 324] width 1066 height 345
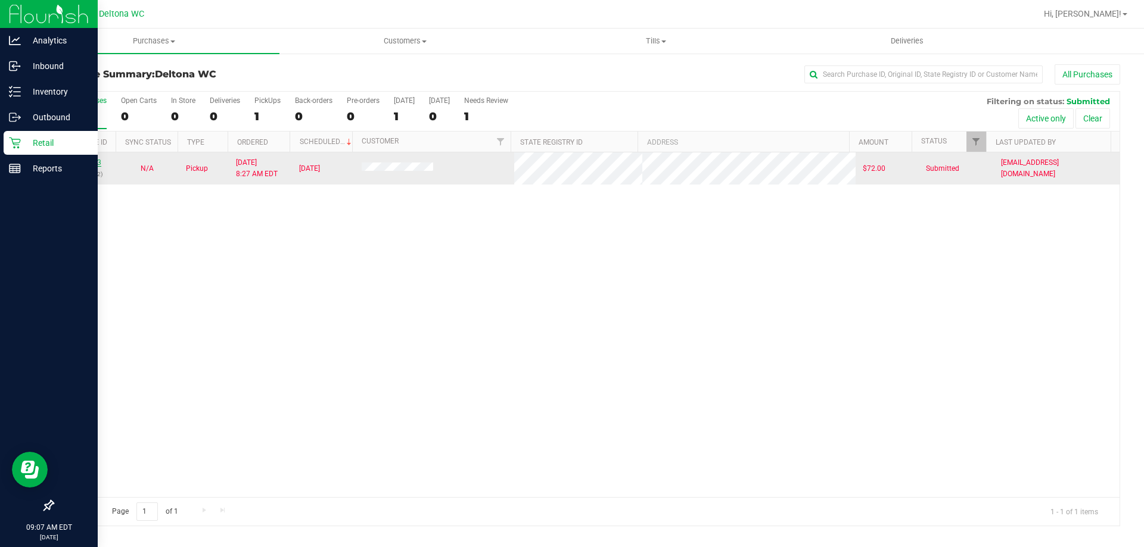
click at [77, 163] on link "11986263" at bounding box center [84, 162] width 33 height 8
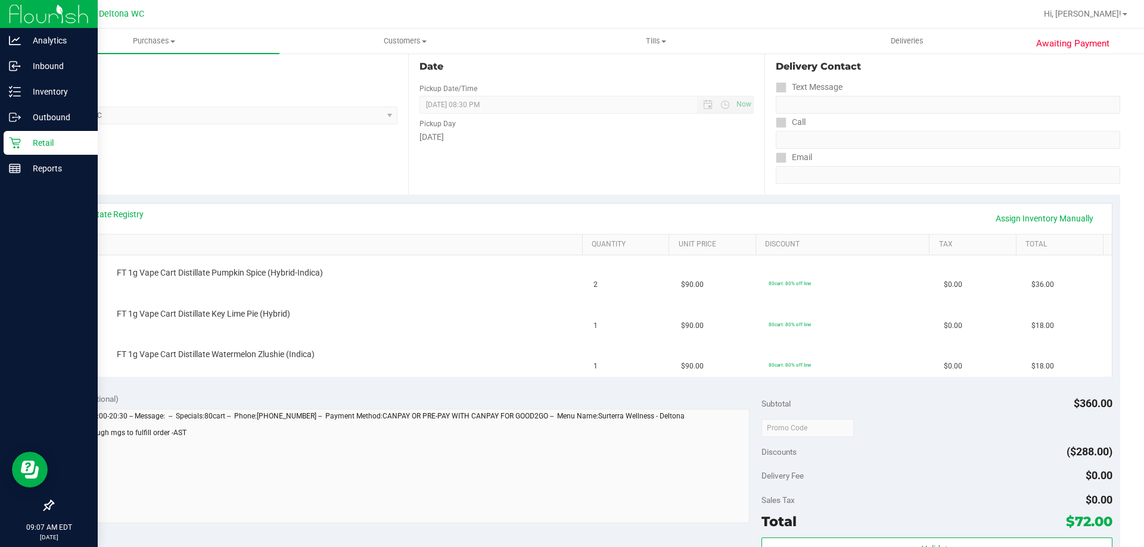
scroll to position [126, 0]
click at [110, 216] on link "View State Registry" at bounding box center [107, 215] width 71 height 12
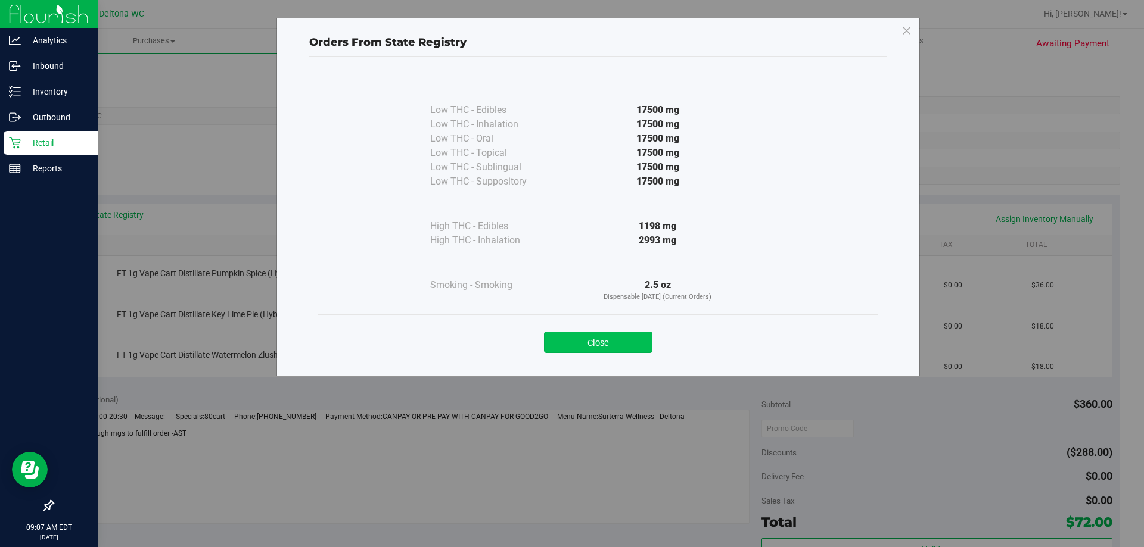
click at [581, 343] on button "Close" at bounding box center [598, 342] width 108 height 21
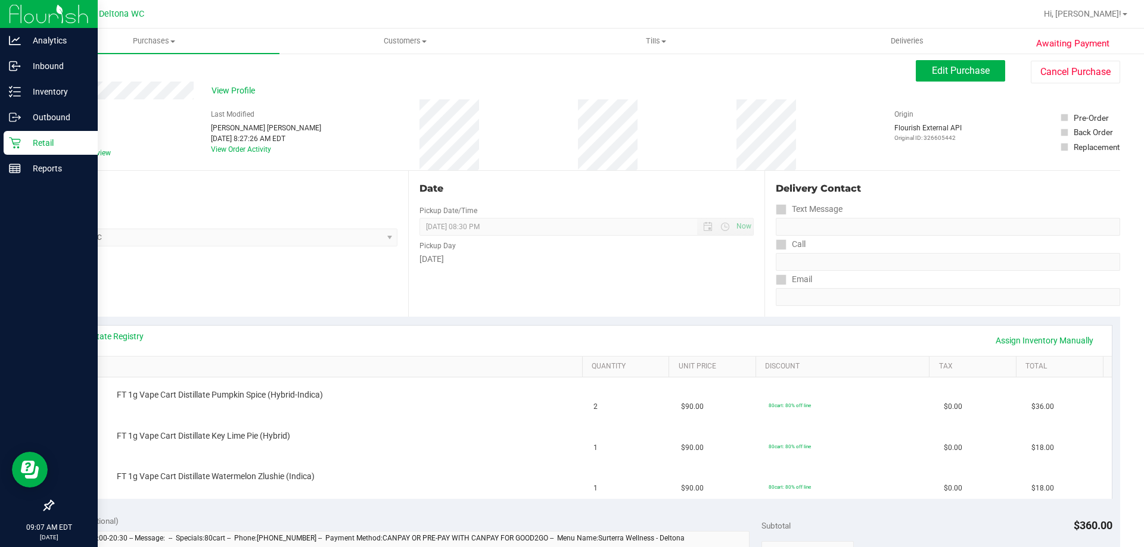
scroll to position [0, 0]
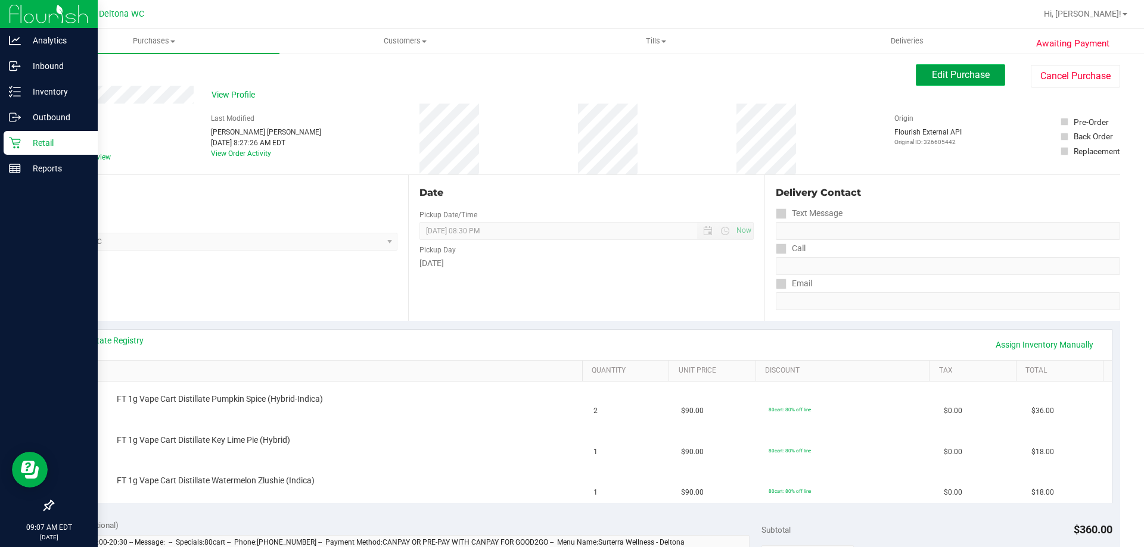
click at [948, 74] on span "Edit Purchase" at bounding box center [961, 74] width 58 height 11
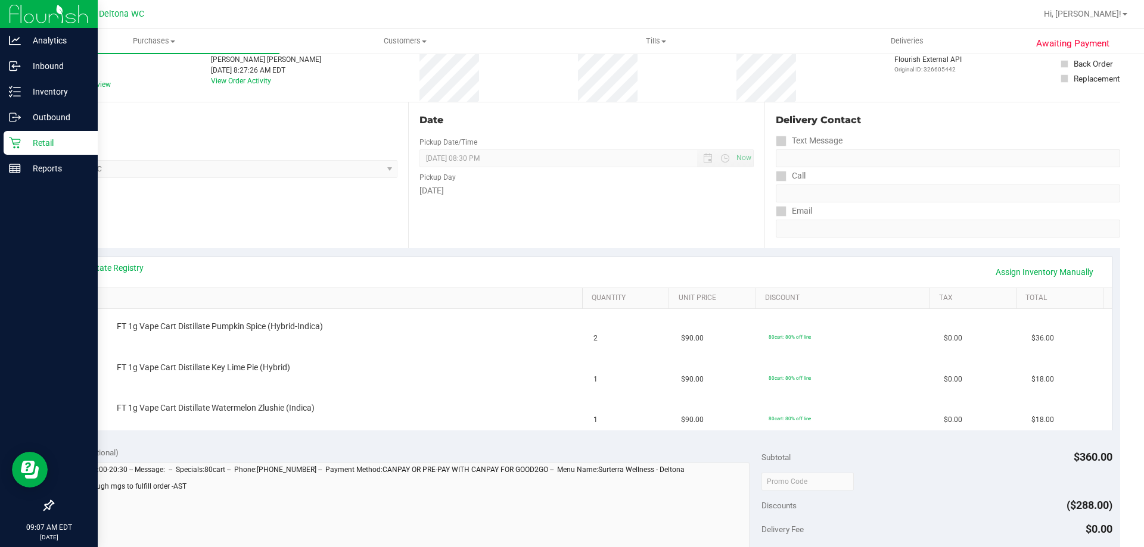
scroll to position [179, 0]
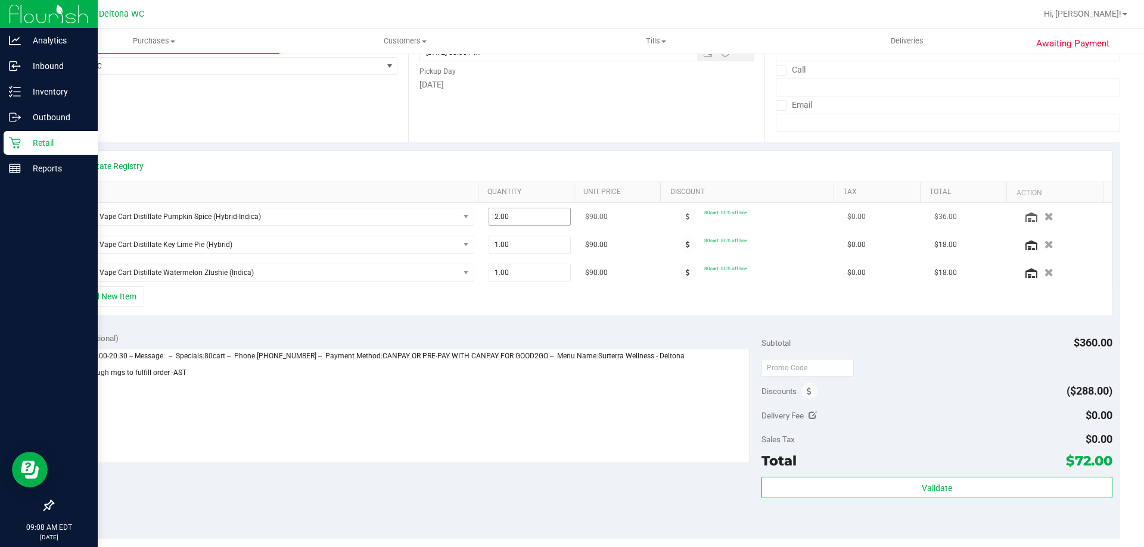
click at [526, 223] on span "2.00 2" at bounding box center [529, 217] width 83 height 18
click at [526, 221] on input "2" at bounding box center [530, 216] width 82 height 17
type input "1"
type input "1.00"
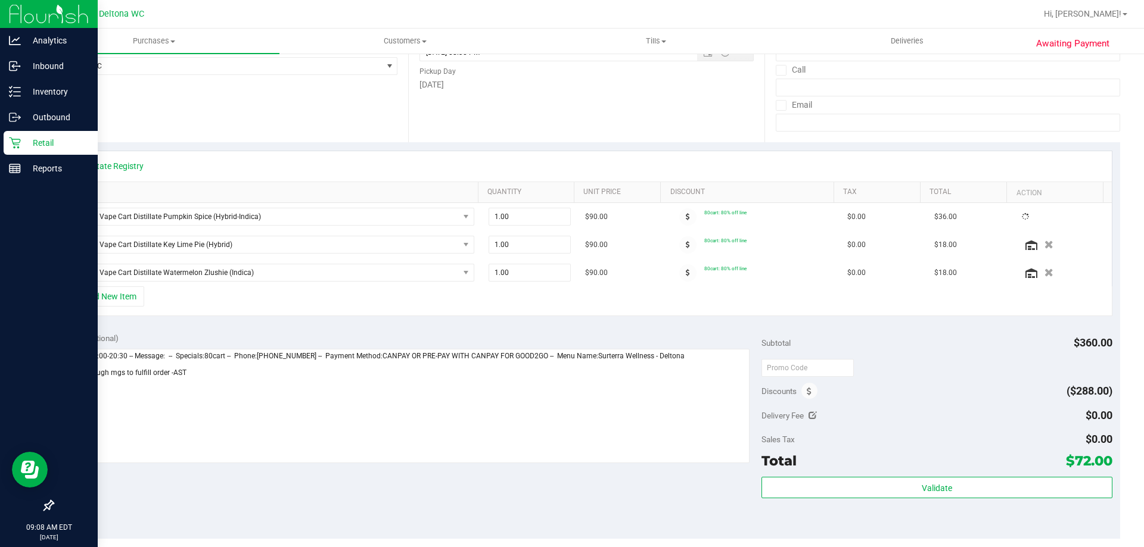
click at [545, 149] on div "View State Registry SKU Quantity Unit Price Discount Tax Total Action FT 1g Vap…" at bounding box center [585, 233] width 1067 height 182
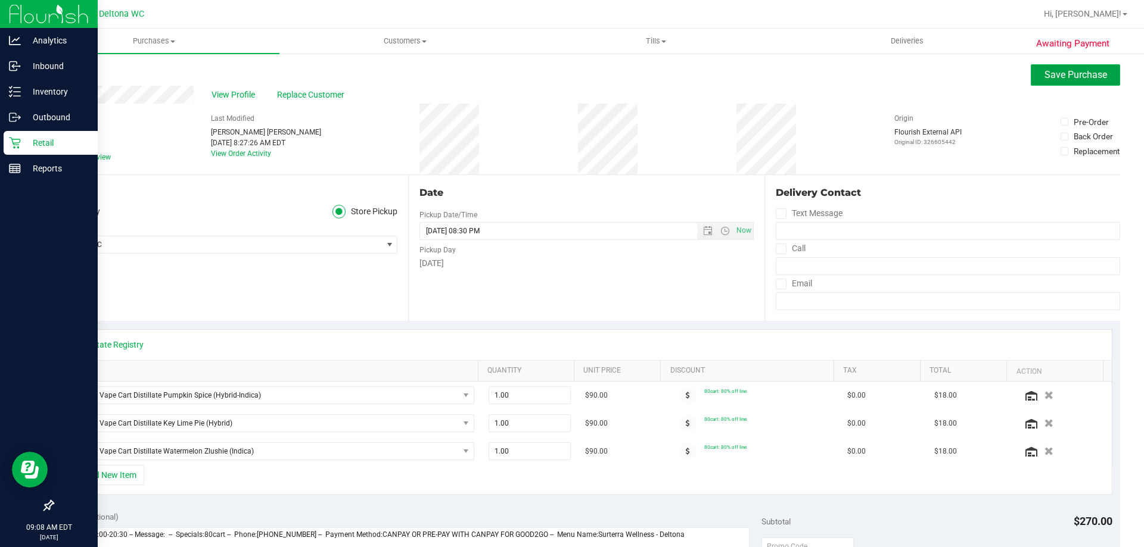
click at [1075, 79] on span "Save Purchase" at bounding box center [1075, 74] width 63 height 11
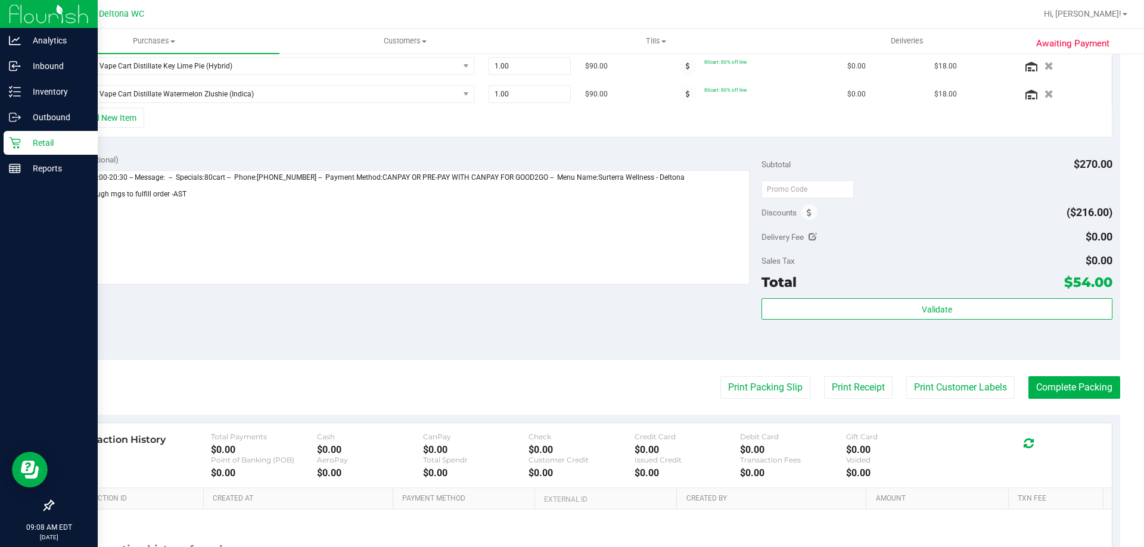
scroll to position [348, 0]
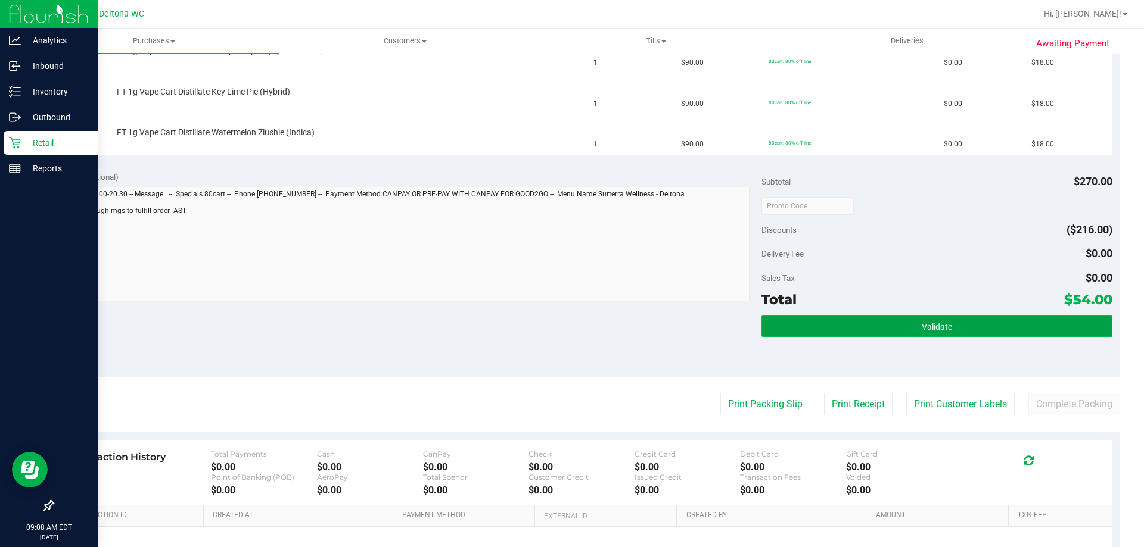
click at [937, 332] on button "Validate" at bounding box center [936, 326] width 350 height 21
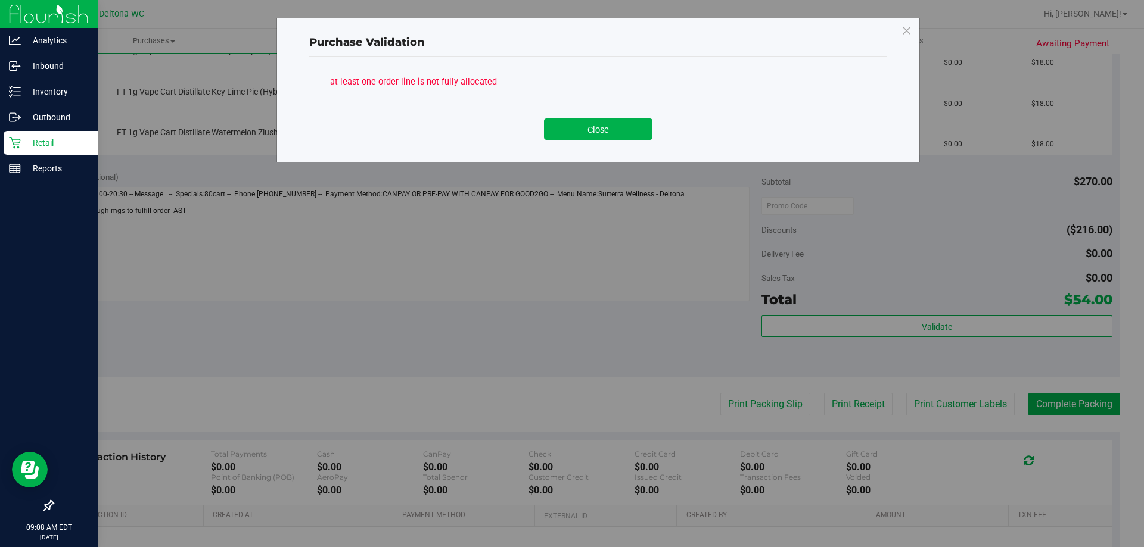
click at [669, 160] on div "Purchase Validation at least one order line is not fully allocated Close" at bounding box center [597, 90] width 643 height 145
click at [652, 139] on div "Close" at bounding box center [598, 125] width 542 height 30
click at [650, 136] on button "Close" at bounding box center [598, 129] width 108 height 21
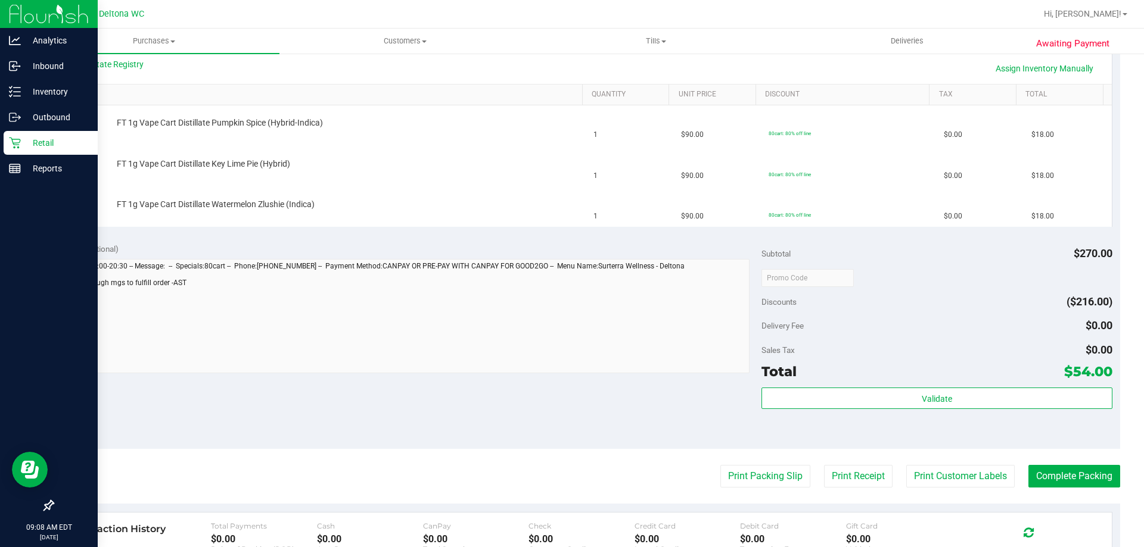
scroll to position [110, 0]
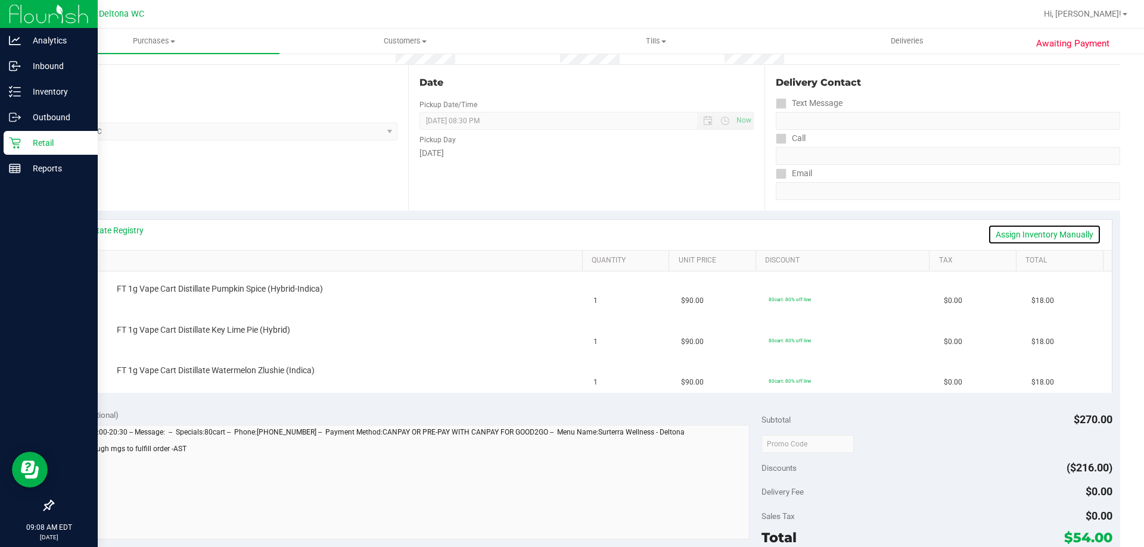
click at [1029, 238] on link "Assign Inventory Manually" at bounding box center [1043, 235] width 113 height 20
click at [118, 229] on link "View State Registry" at bounding box center [107, 231] width 71 height 12
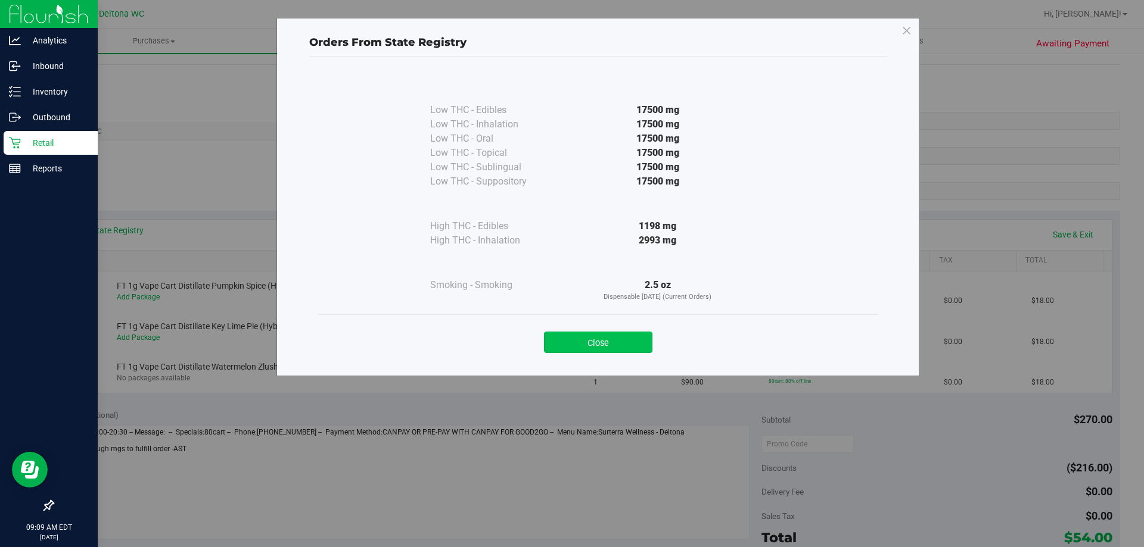
click at [581, 351] on button "Close" at bounding box center [598, 342] width 108 height 21
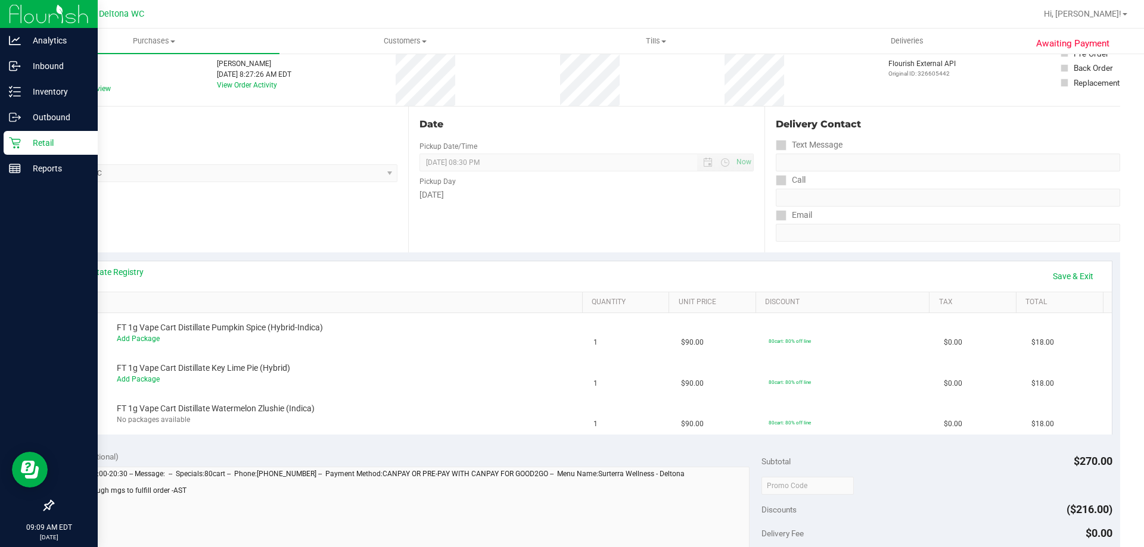
scroll to position [53, 0]
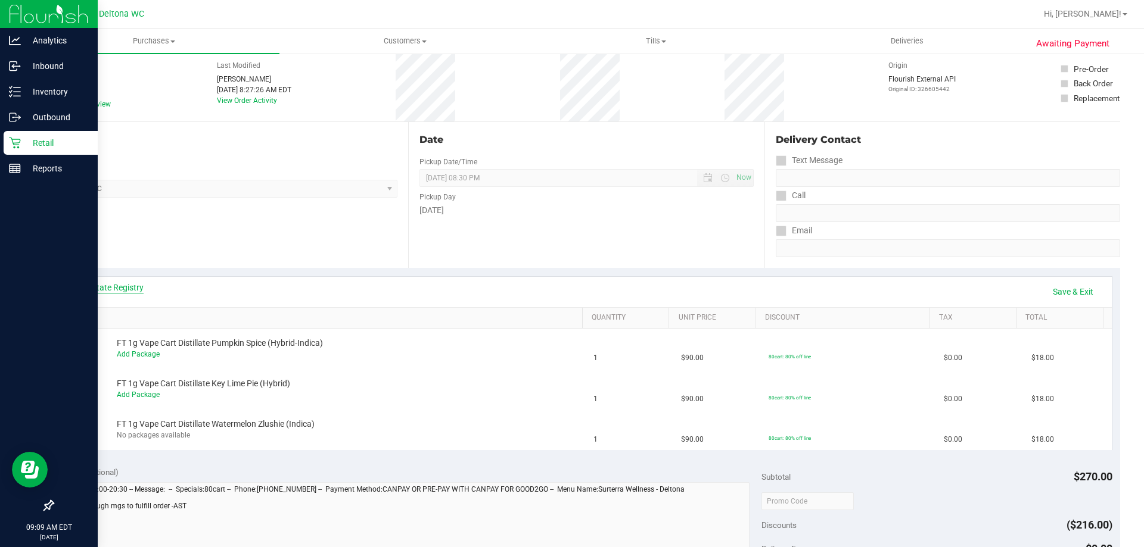
click at [116, 286] on link "View State Registry" at bounding box center [107, 288] width 71 height 12
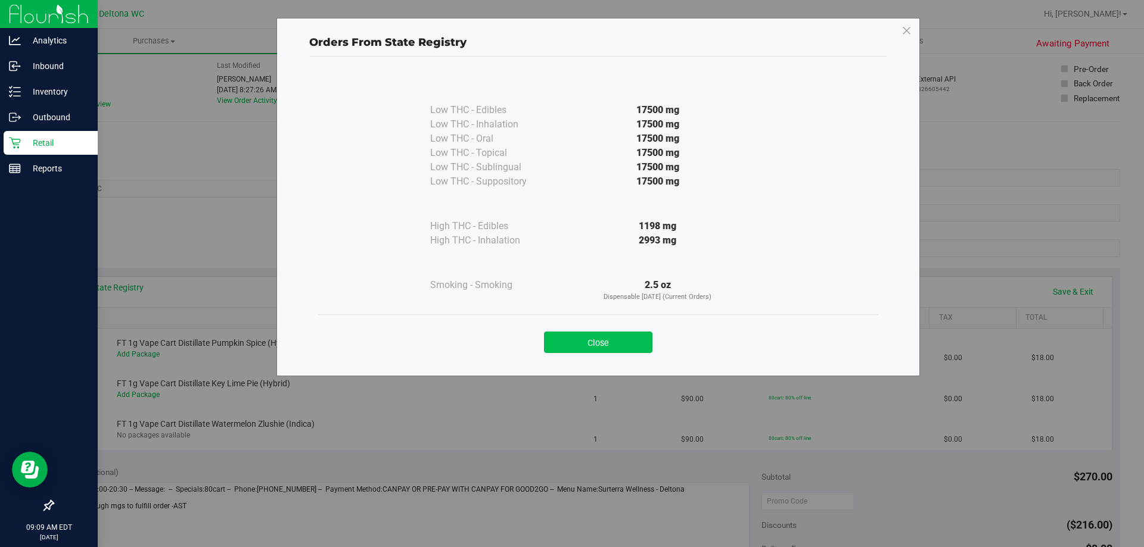
click at [577, 343] on button "Close" at bounding box center [598, 342] width 108 height 21
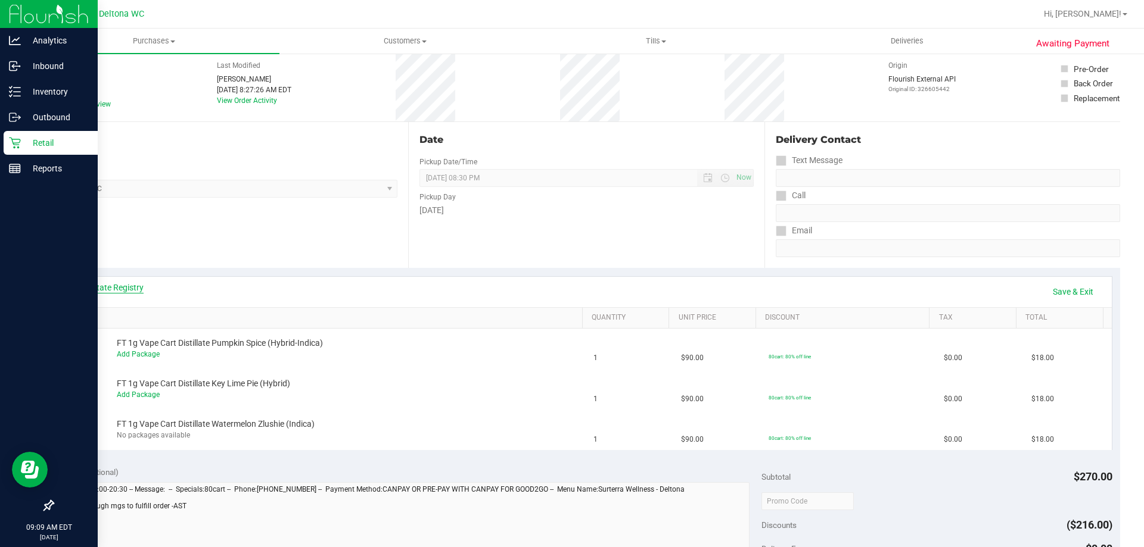
click at [125, 289] on link "View State Registry" at bounding box center [107, 288] width 71 height 12
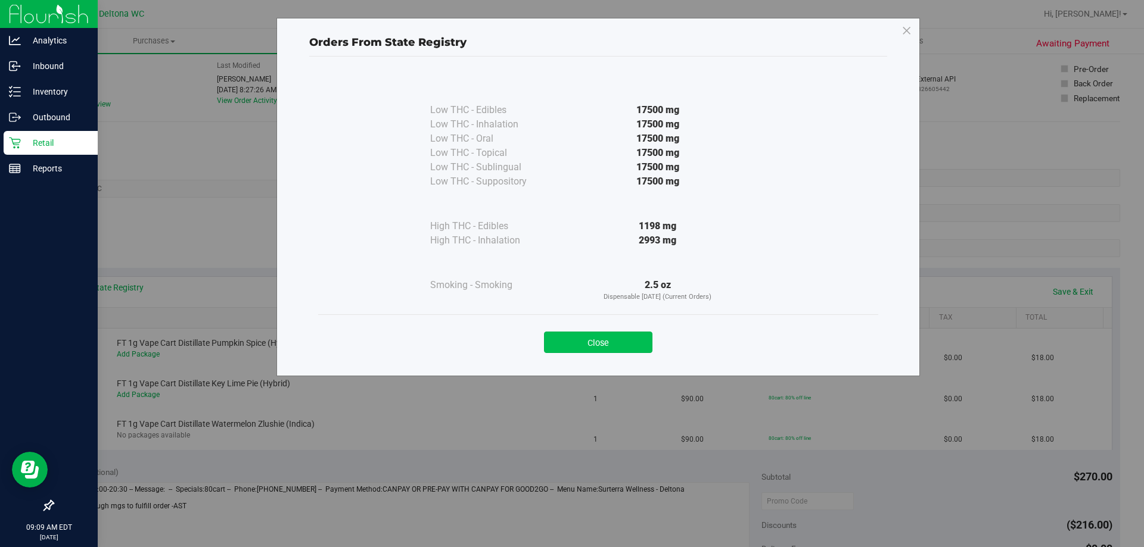
click at [581, 342] on button "Close" at bounding box center [598, 342] width 108 height 21
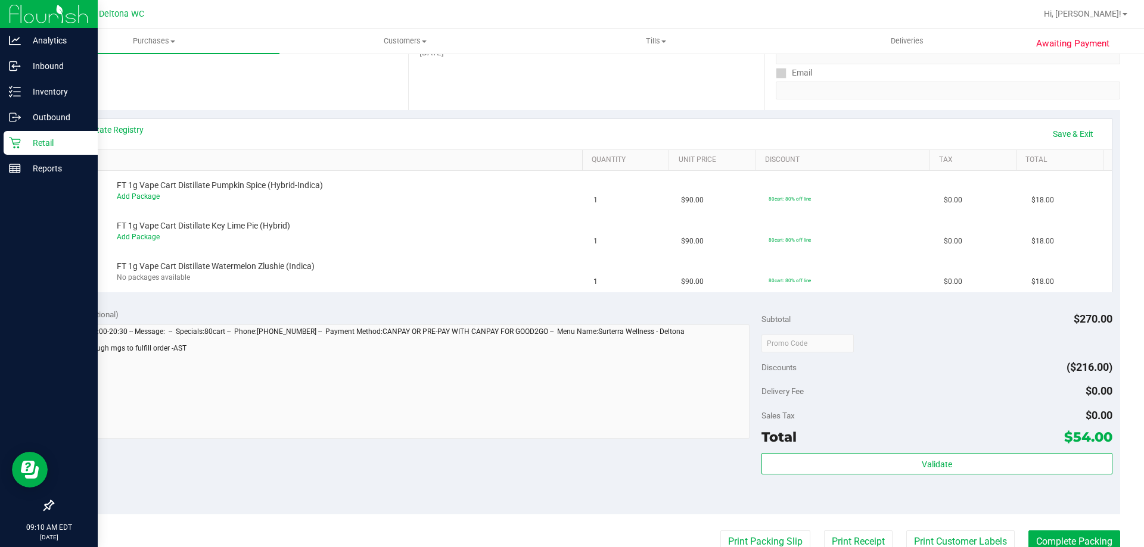
scroll to position [211, 0]
click at [461, 448] on div "Notes (optional) Subtotal $270.00 Discounts ($216.00) Delivery Fee $0.00 Sales …" at bounding box center [585, 407] width 1067 height 214
click at [451, 279] on div "No packages available" at bounding box center [347, 277] width 460 height 11
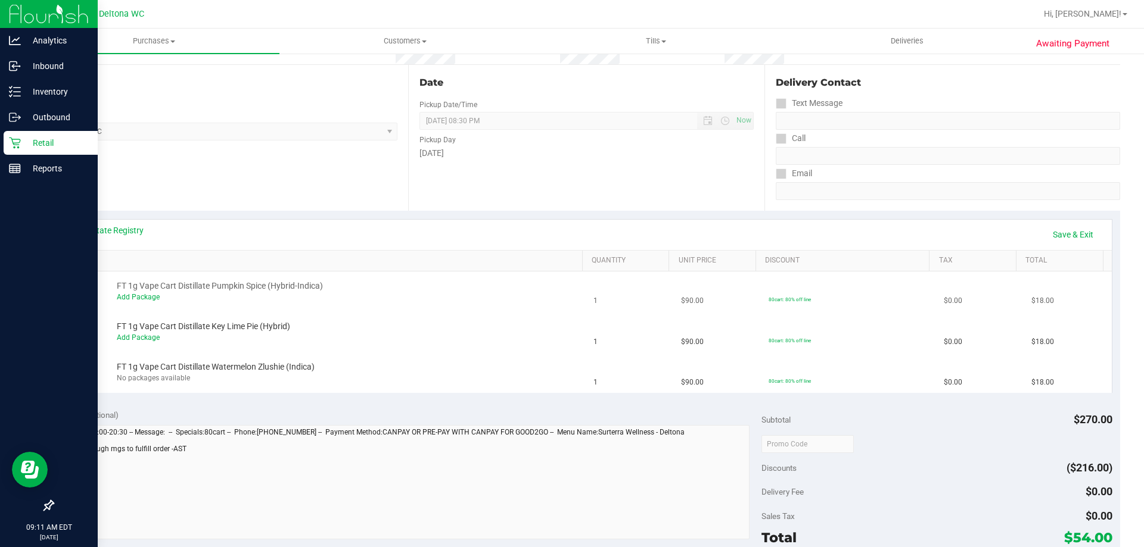
scroll to position [0, 0]
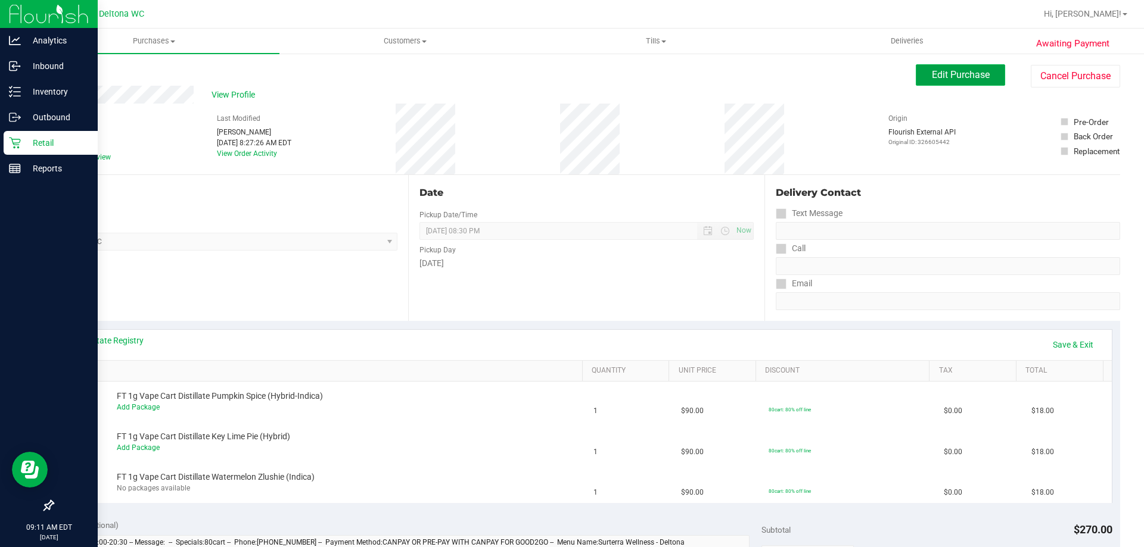
click at [958, 80] on button "Edit Purchase" at bounding box center [959, 74] width 89 height 21
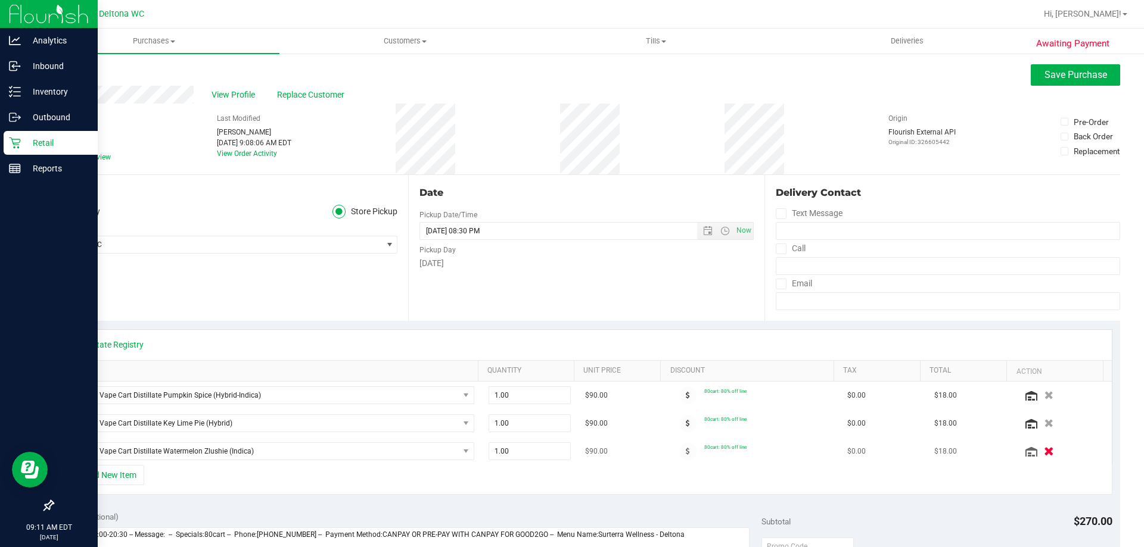
click at [1043, 456] on icon "button" at bounding box center [1048, 451] width 10 height 9
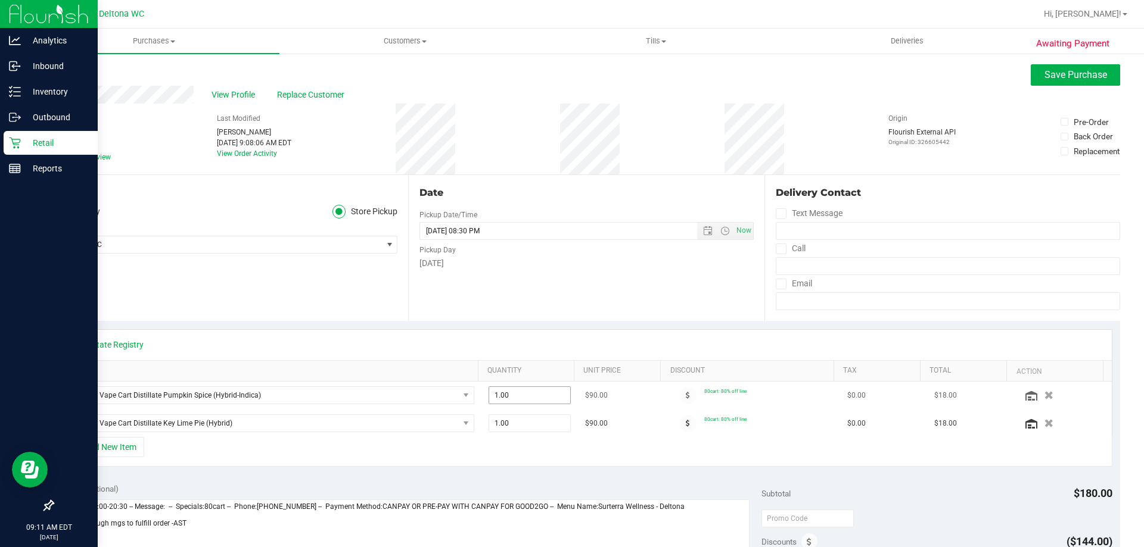
click at [497, 390] on span "1.00 1" at bounding box center [529, 396] width 83 height 18
click at [497, 390] on input "1" at bounding box center [530, 395] width 82 height 17
type input "2"
type input "2.00"
click at [577, 312] on div "Date Pickup Date/Time [DATE] Now [DATE] 08:30 PM Now Pickup Day [DATE]" at bounding box center [586, 248] width 356 height 146
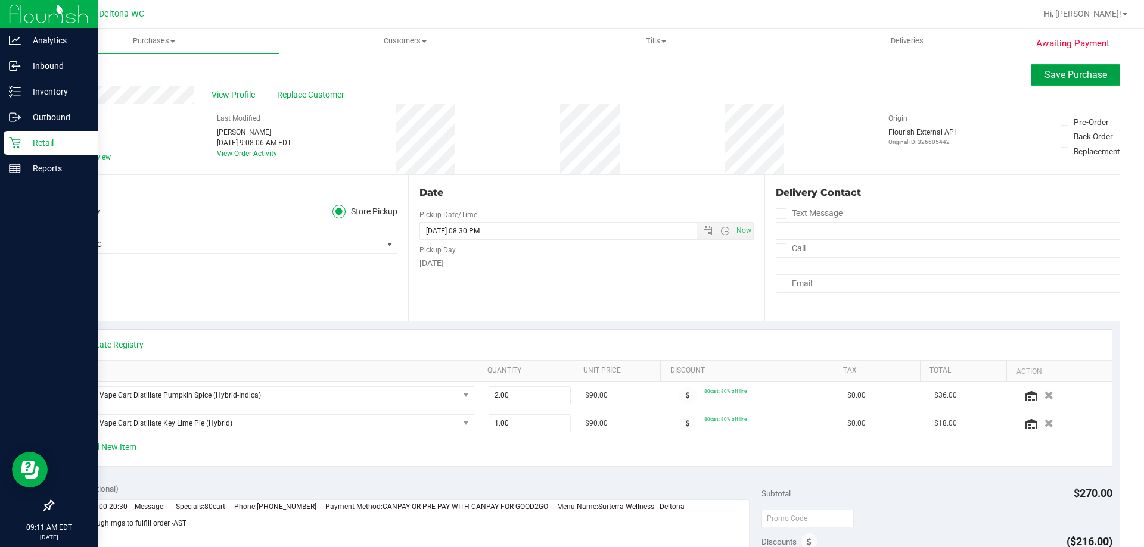
click at [1049, 76] on span "Save Purchase" at bounding box center [1075, 74] width 63 height 11
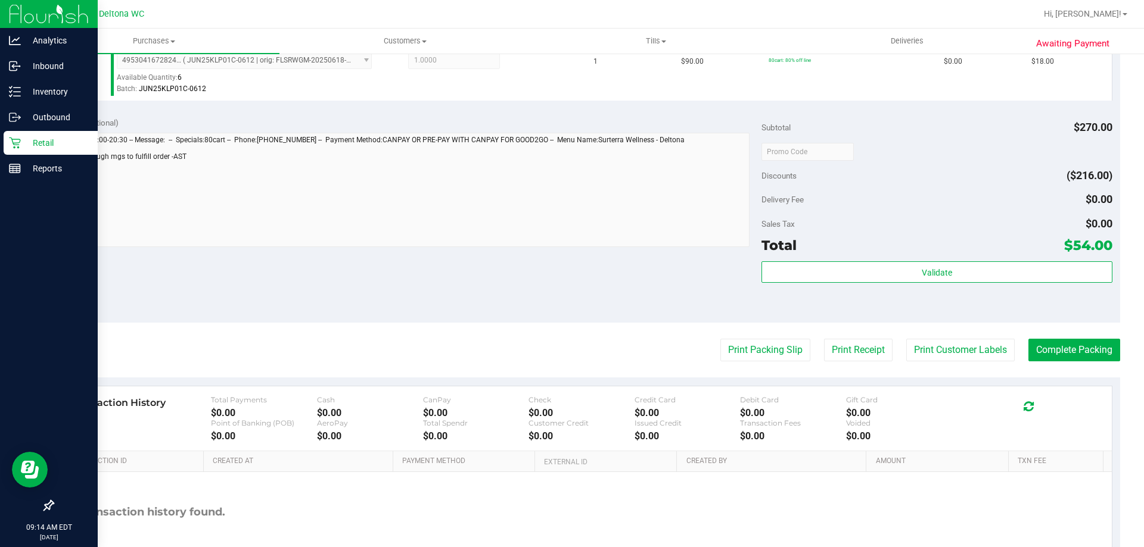
scroll to position [476, 0]
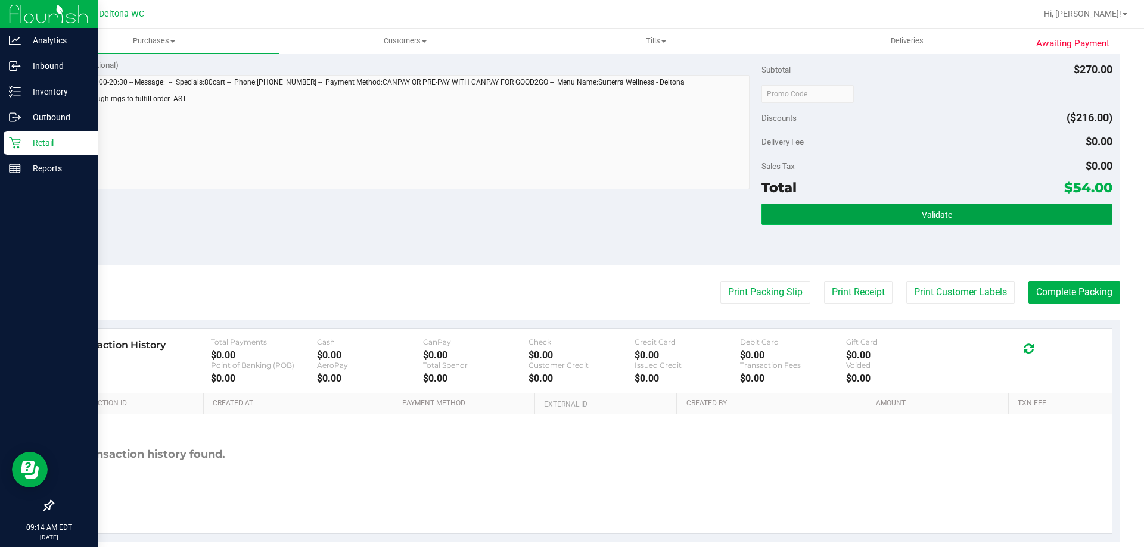
click at [1041, 212] on button "Validate" at bounding box center [936, 214] width 350 height 21
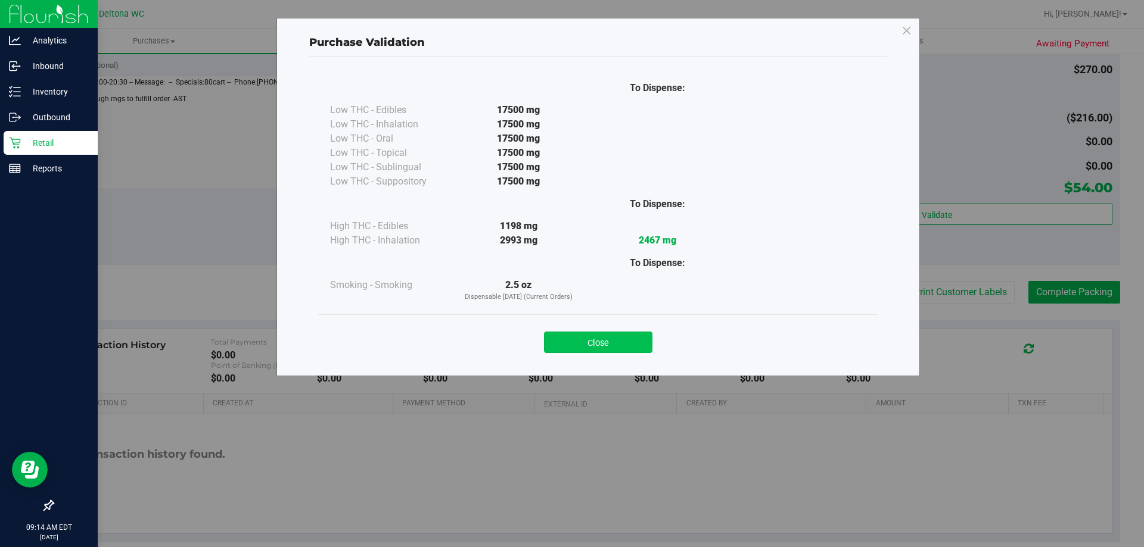
click at [605, 341] on button "Close" at bounding box center [598, 342] width 108 height 21
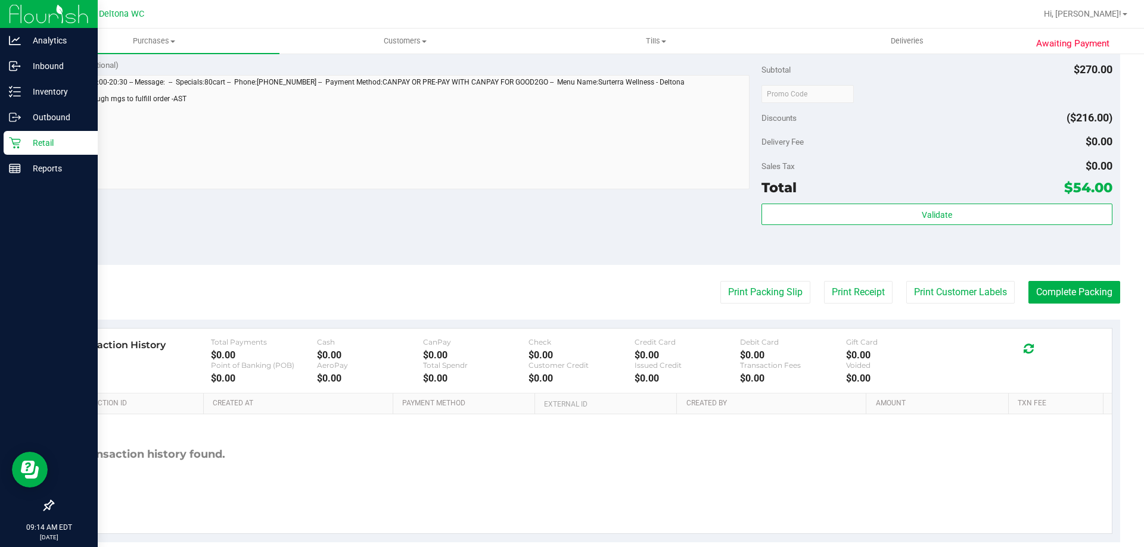
click at [789, 307] on purchase-details "Back Edit Purchase Cancel Purchase View Profile # 11986263 BioTrack ID: - Submi…" at bounding box center [585, 65] width 1067 height 955
click at [788, 306] on purchase-details "Back Edit Purchase Cancel Purchase View Profile # 11986263 BioTrack ID: - Submi…" at bounding box center [585, 65] width 1067 height 955
click at [783, 298] on button "Print Packing Slip" at bounding box center [765, 292] width 90 height 23
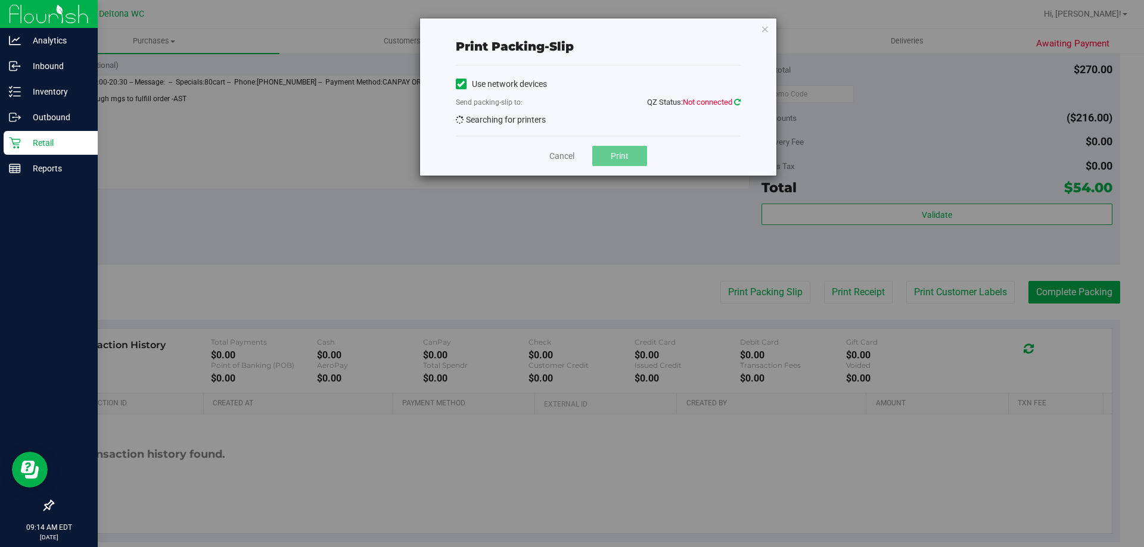
click at [737, 100] on icon at bounding box center [737, 102] width 7 height 8
click at [767, 23] on icon "button" at bounding box center [765, 28] width 8 height 14
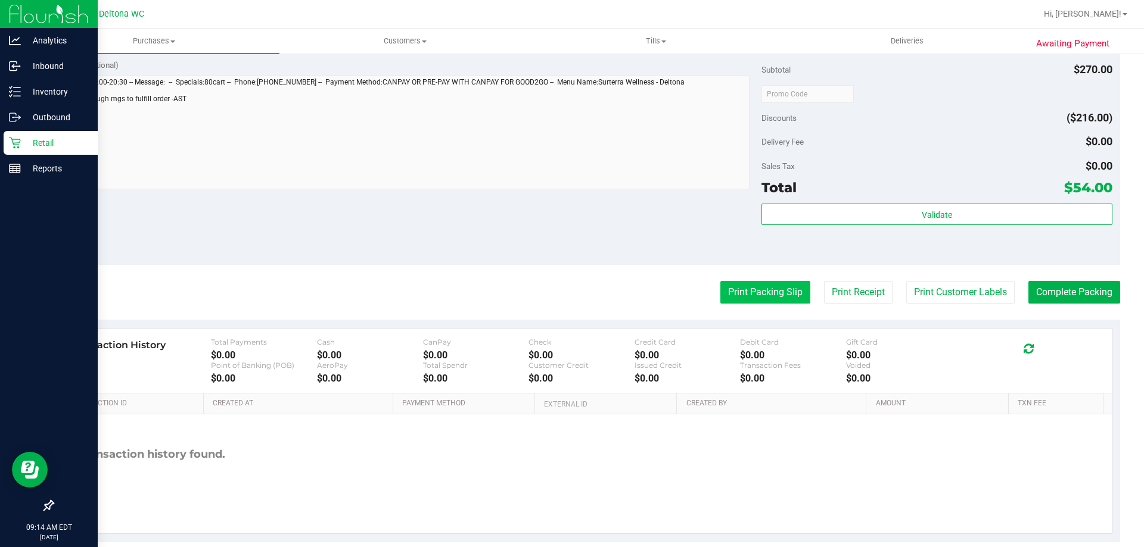
click at [767, 284] on button "Print Packing Slip" at bounding box center [765, 292] width 90 height 23
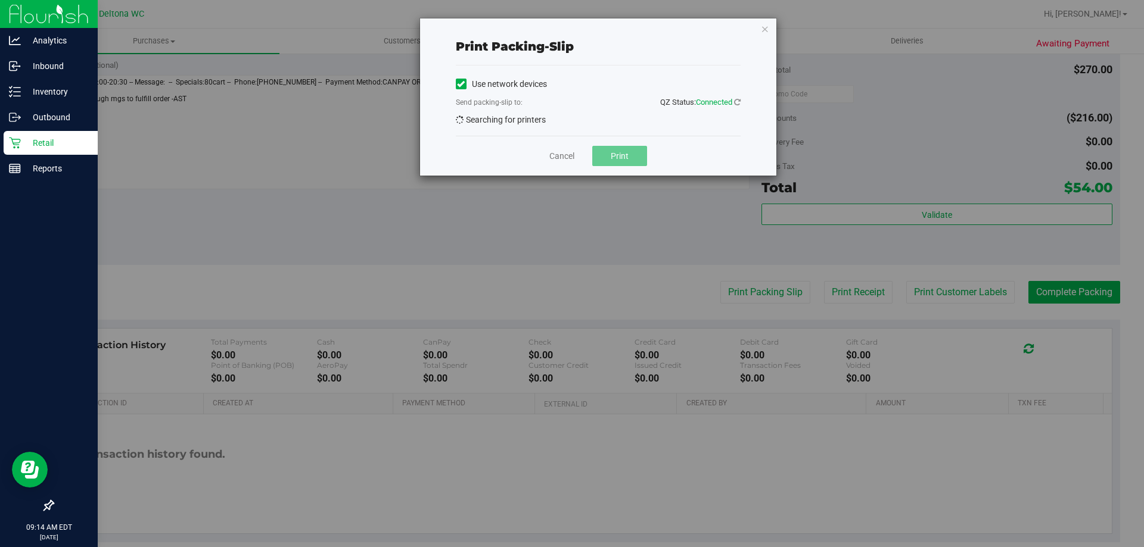
click at [560, 163] on div "Cancel Print" at bounding box center [598, 156] width 285 height 40
click at [734, 105] on icon at bounding box center [737, 102] width 7 height 8
click at [765, 26] on icon "button" at bounding box center [765, 28] width 8 height 14
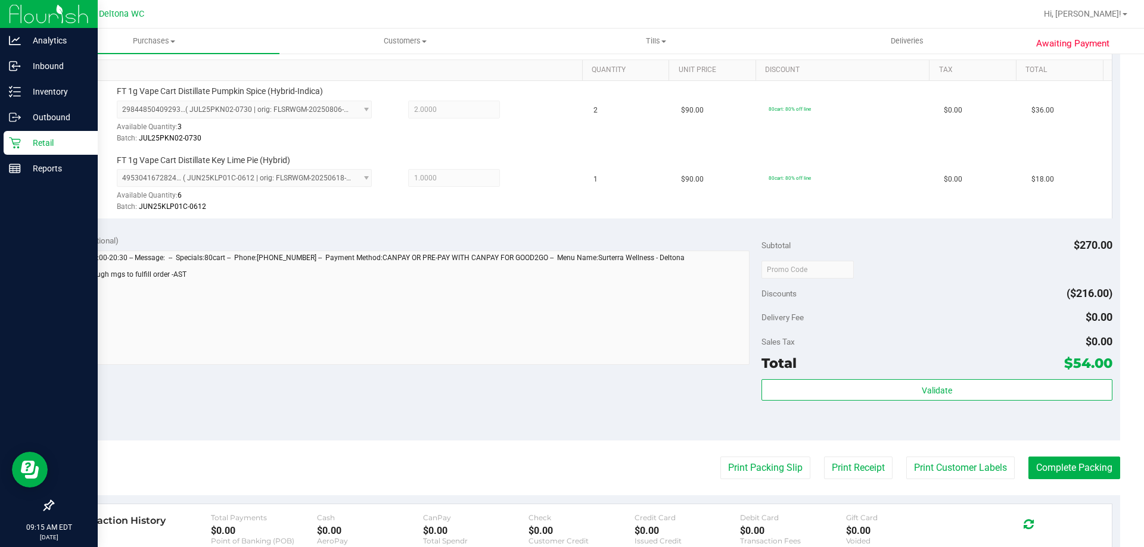
scroll to position [179, 0]
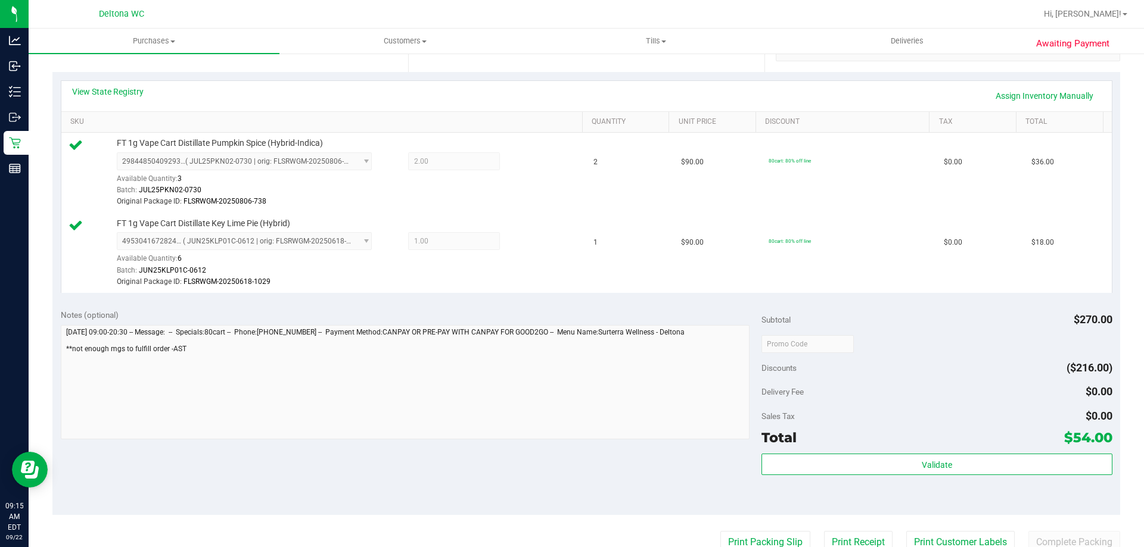
scroll to position [357, 0]
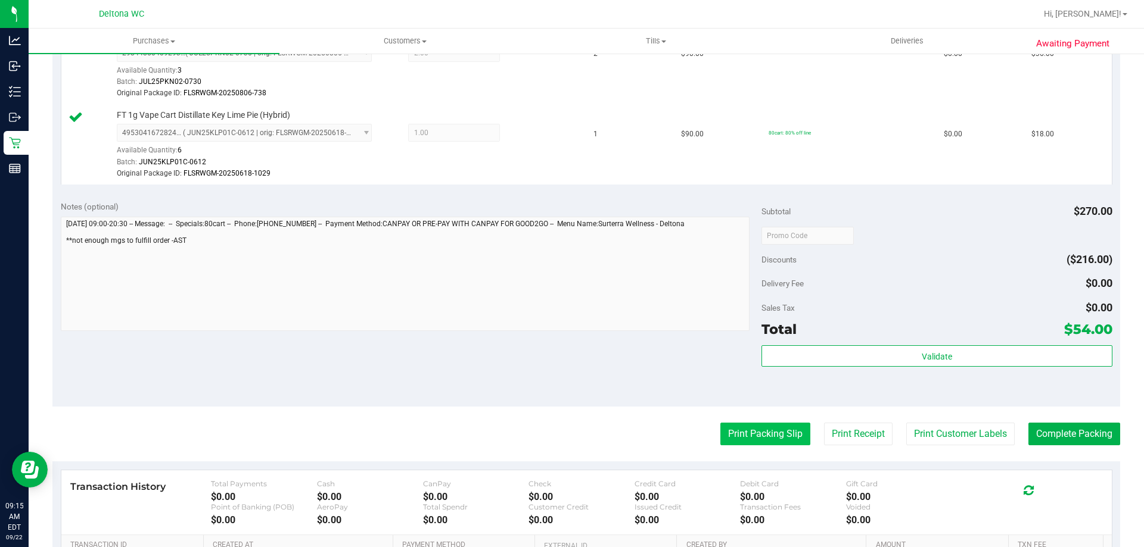
click at [760, 429] on button "Print Packing Slip" at bounding box center [765, 434] width 90 height 23
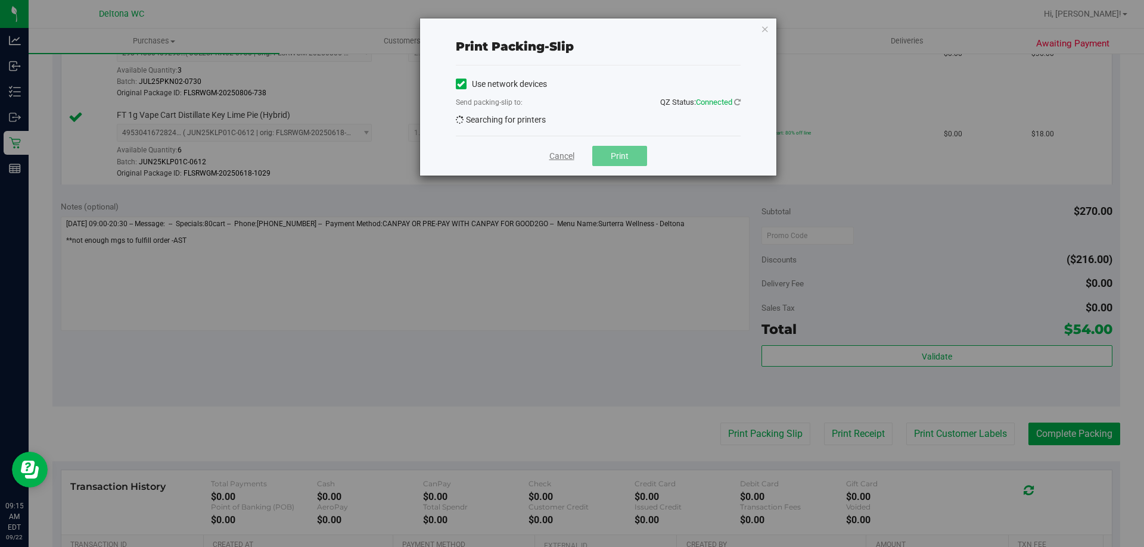
click at [556, 156] on link "Cancel" at bounding box center [561, 156] width 25 height 13
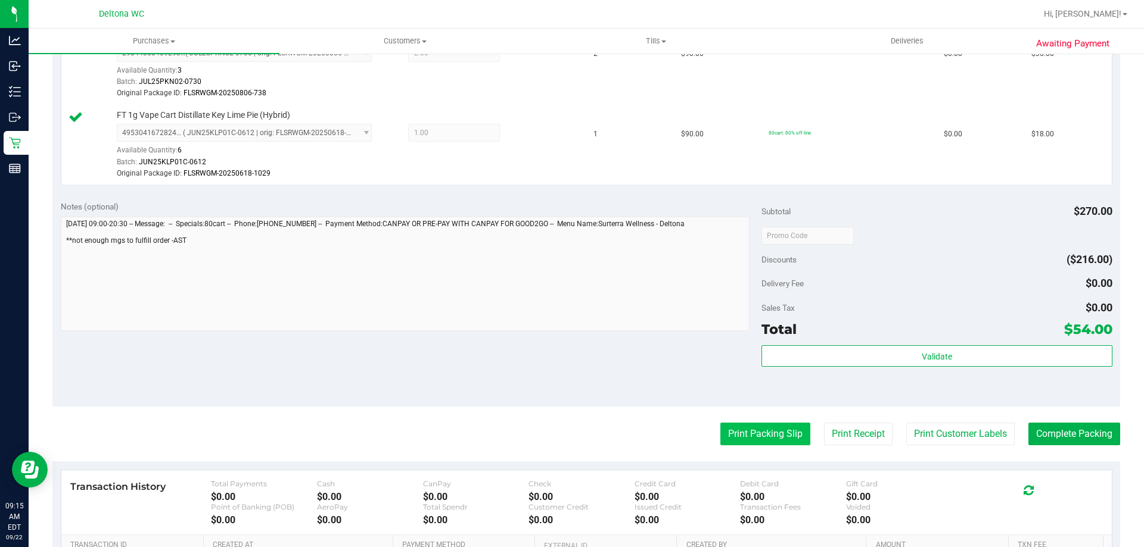
click at [783, 436] on button "Print Packing Slip" at bounding box center [765, 434] width 90 height 23
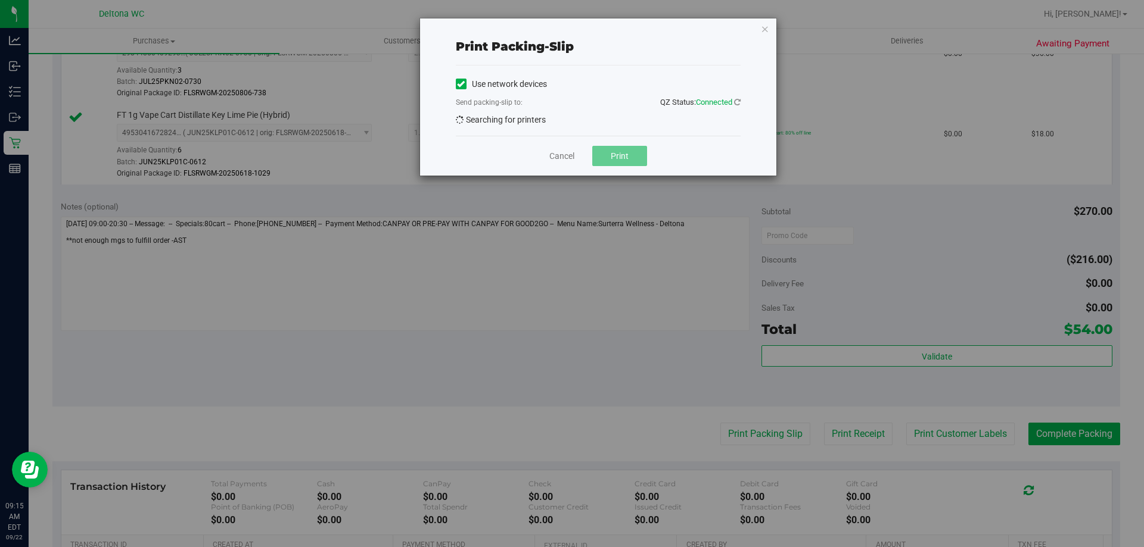
click at [741, 98] on div "Print packing-slip Use network devices Send packing-slip to: QZ Status: Connect…" at bounding box center [598, 96] width 356 height 157
click at [736, 102] on icon at bounding box center [737, 102] width 7 height 8
click at [562, 155] on link "Cancel" at bounding box center [561, 156] width 25 height 13
